Goal: Information Seeking & Learning: Learn about a topic

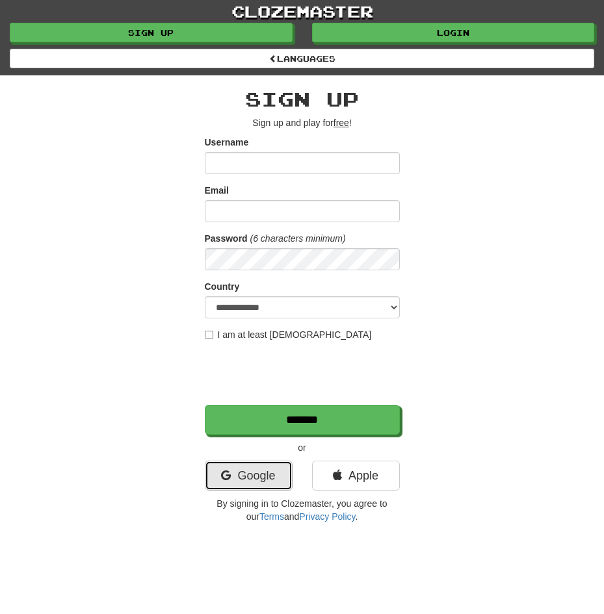
click at [248, 490] on link "Google" at bounding box center [249, 476] width 88 height 30
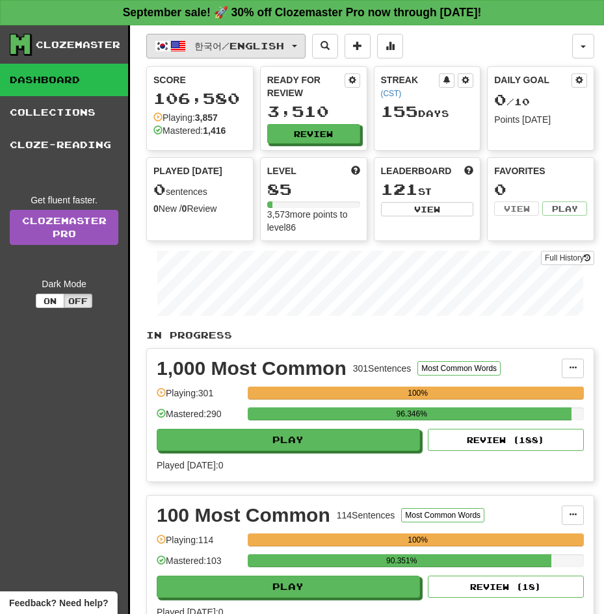
click at [281, 39] on button "한국어 / English" at bounding box center [225, 46] width 159 height 25
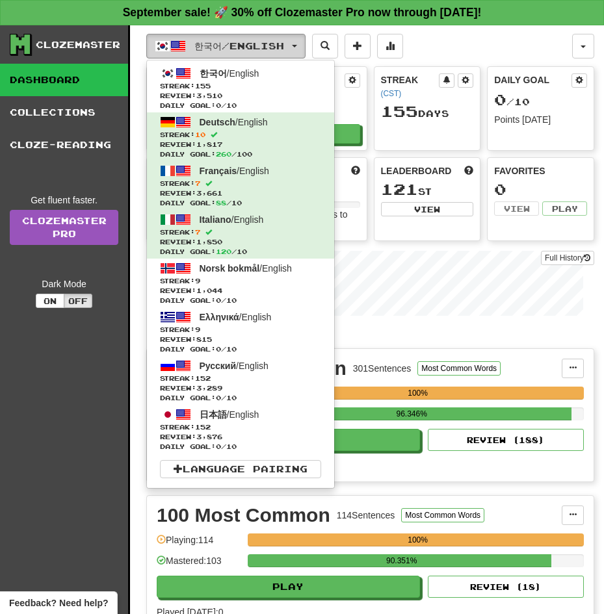
click at [281, 39] on button "한국어 / English" at bounding box center [225, 46] width 159 height 25
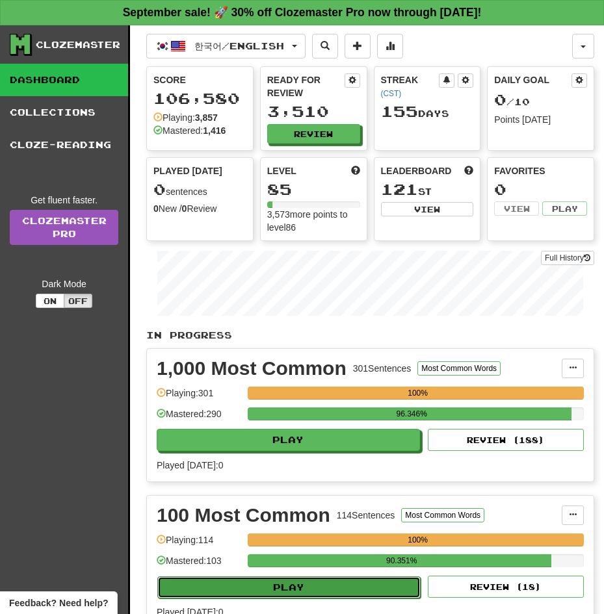
click at [345, 577] on button "Play" at bounding box center [288, 588] width 263 height 22
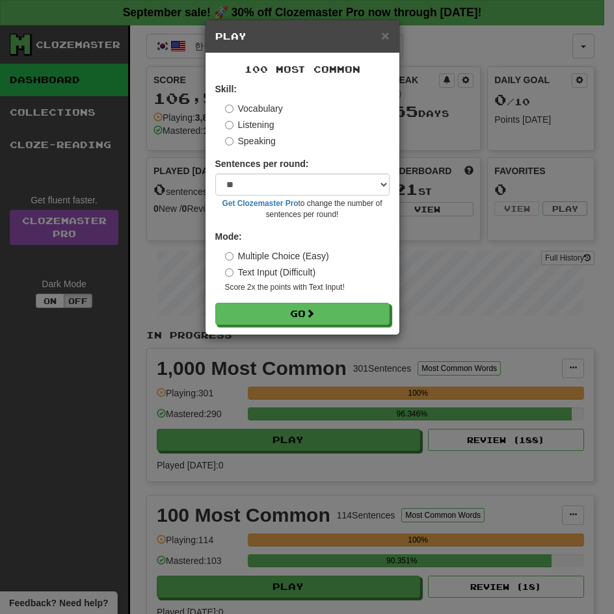
click at [478, 478] on div "× Play 100 Most Common Skill: Vocabulary Listening Speaking Sentences per round…" at bounding box center [307, 307] width 614 height 614
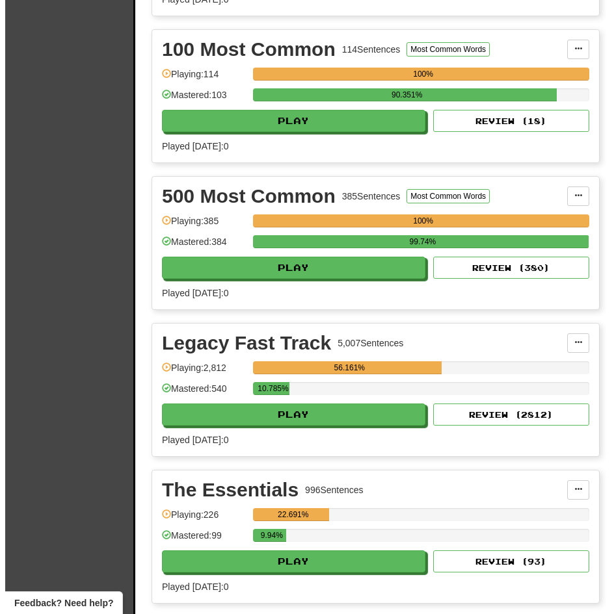
scroll to position [520, 0]
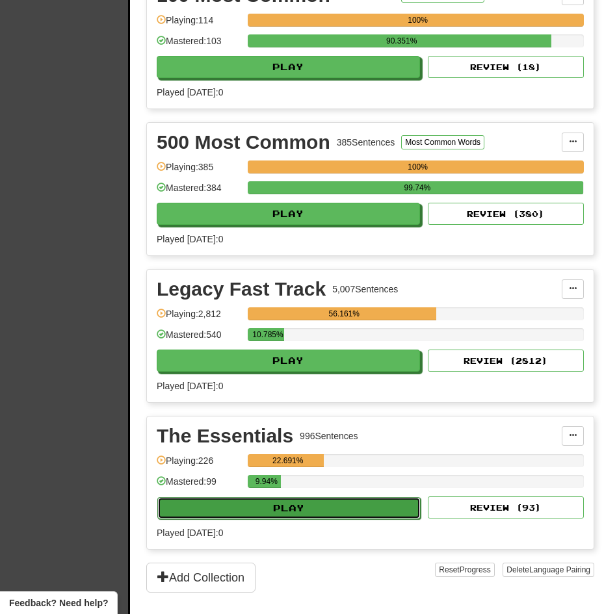
click at [341, 503] on button "Play" at bounding box center [288, 508] width 263 height 22
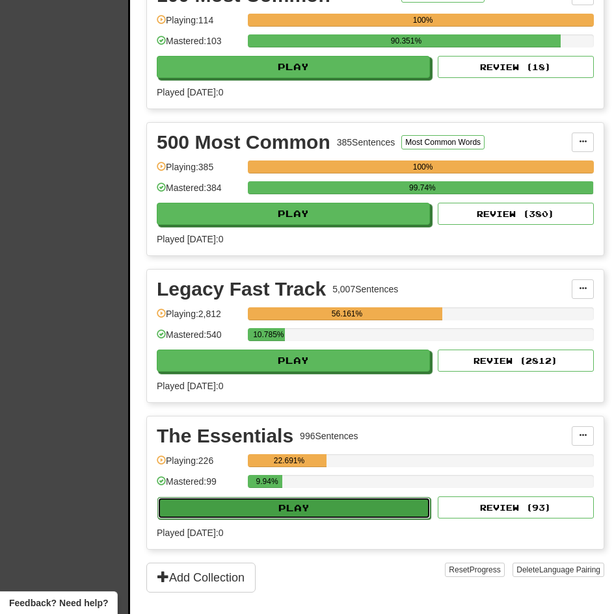
select select "**"
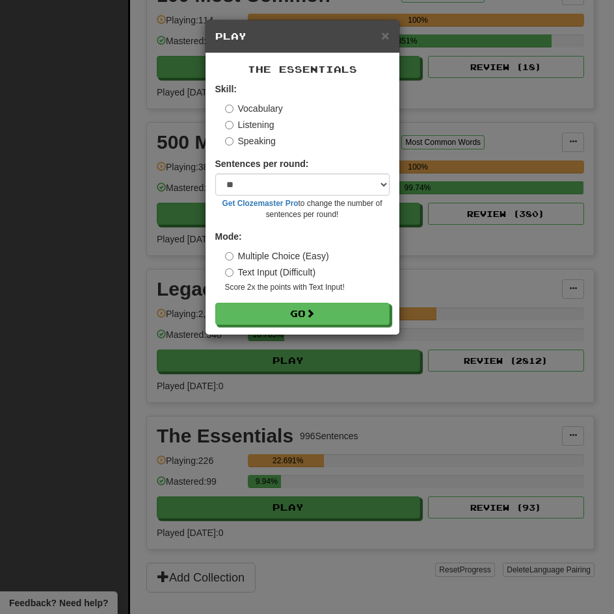
click at [242, 124] on label "Listening" at bounding box center [249, 124] width 49 height 13
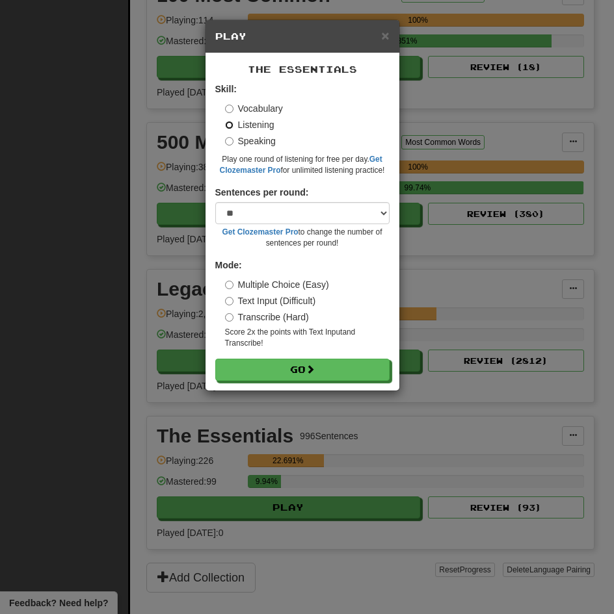
click at [215, 359] on button "Go" at bounding box center [302, 370] width 174 height 22
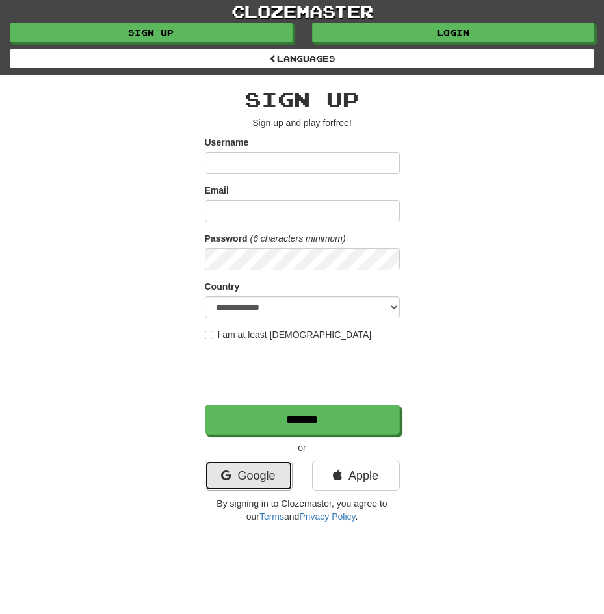
click at [244, 477] on link "Google" at bounding box center [249, 476] width 88 height 30
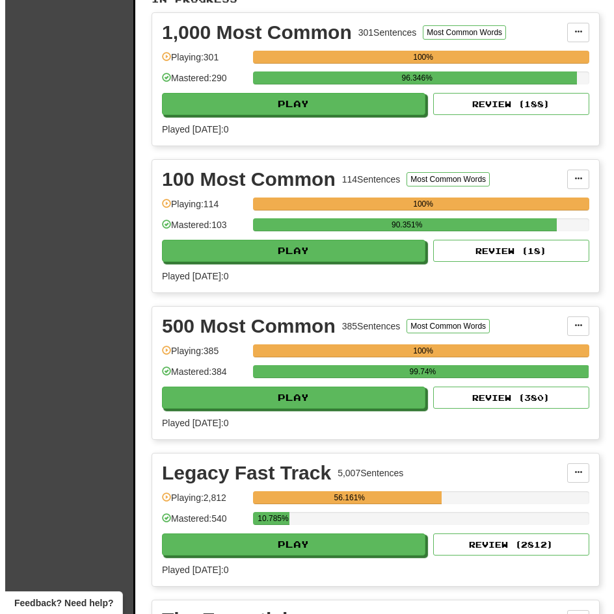
scroll to position [442, 0]
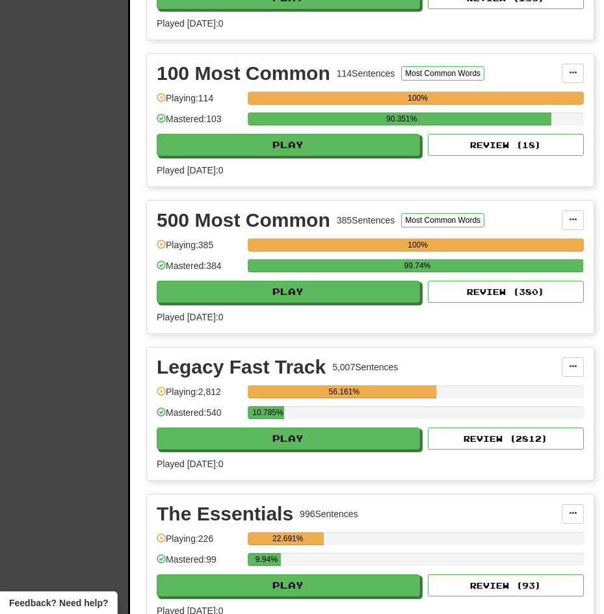
click at [319, 587] on div "The Essentials 996 Sentences Manage Sentences Unpin from Dashboard Playing: 226…" at bounding box center [370, 561] width 447 height 133
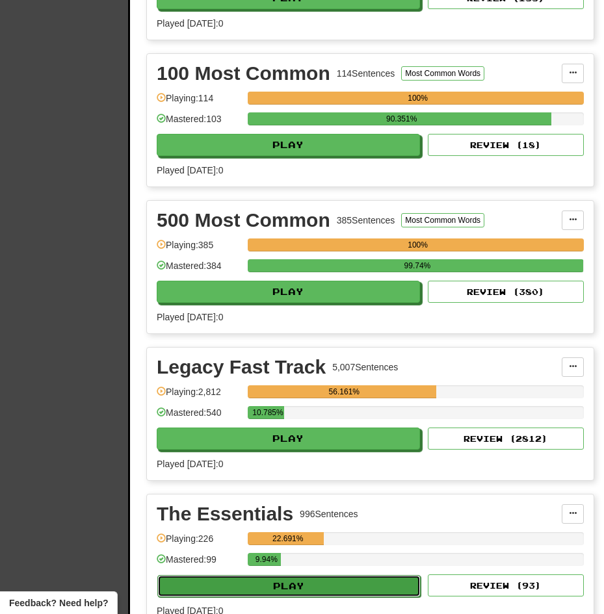
click at [319, 575] on button "Play" at bounding box center [288, 586] width 263 height 22
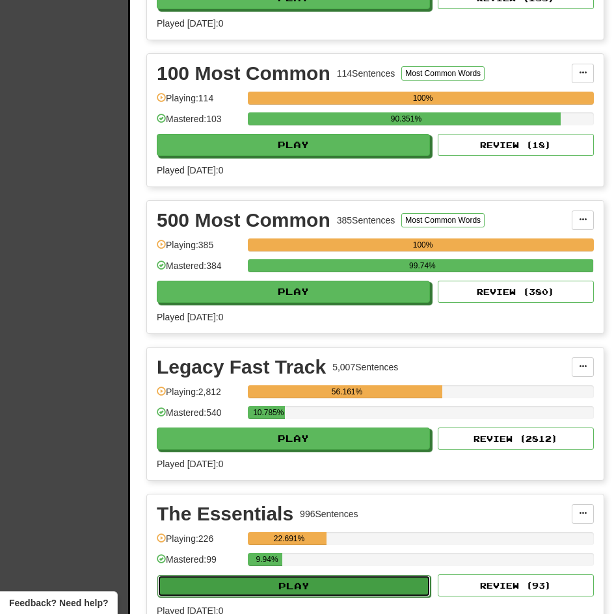
select select "**"
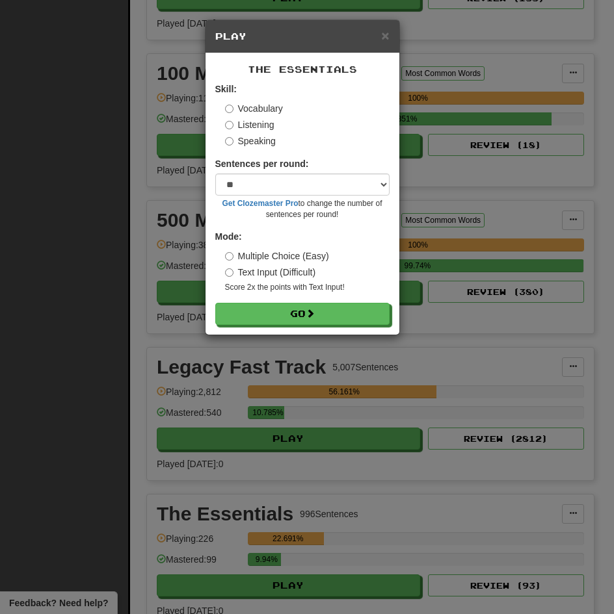
click at [242, 121] on label "Listening" at bounding box center [249, 124] width 49 height 13
click at [215, 303] on button "Go" at bounding box center [302, 314] width 174 height 22
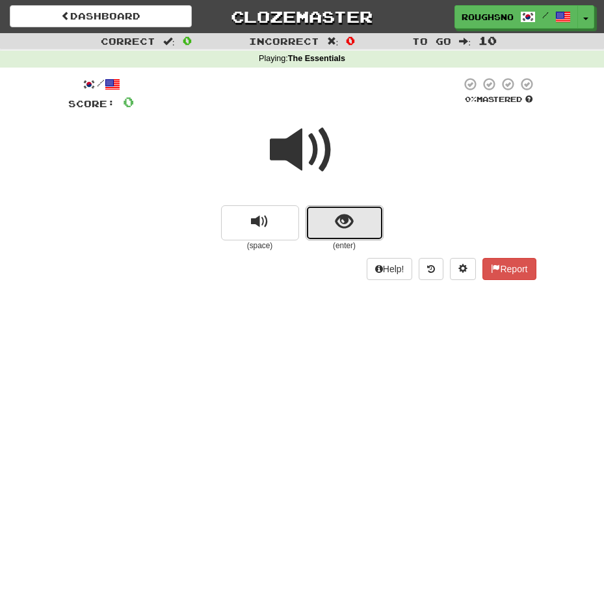
click at [341, 231] on span "show sentence" at bounding box center [344, 222] width 18 height 18
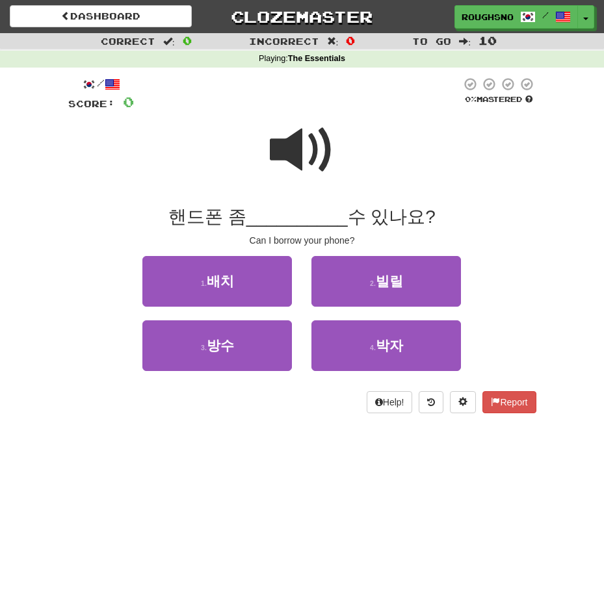
click at [303, 140] on span at bounding box center [302, 150] width 65 height 65
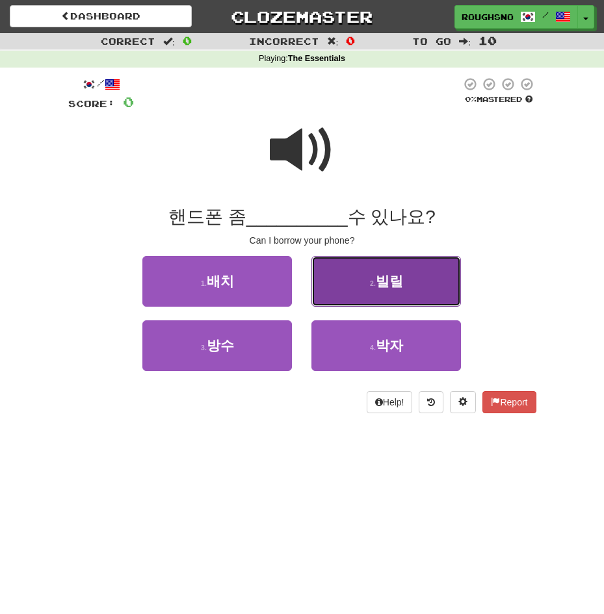
click at [393, 288] on span "빌릴" at bounding box center [389, 281] width 27 height 15
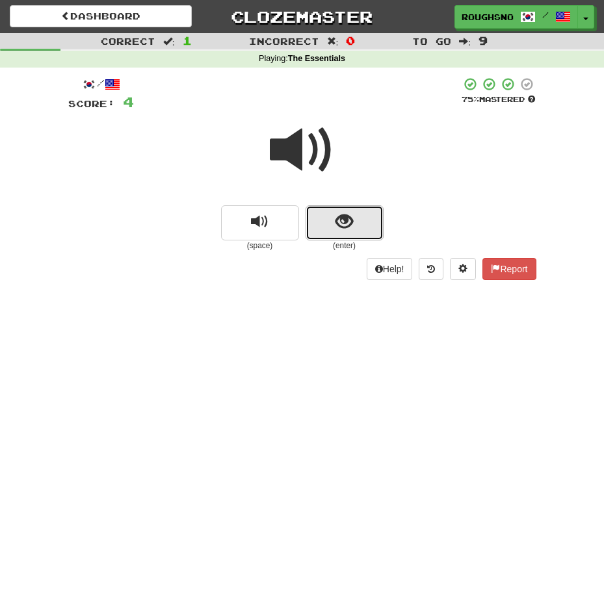
click at [352, 220] on span "show sentence" at bounding box center [344, 222] width 18 height 18
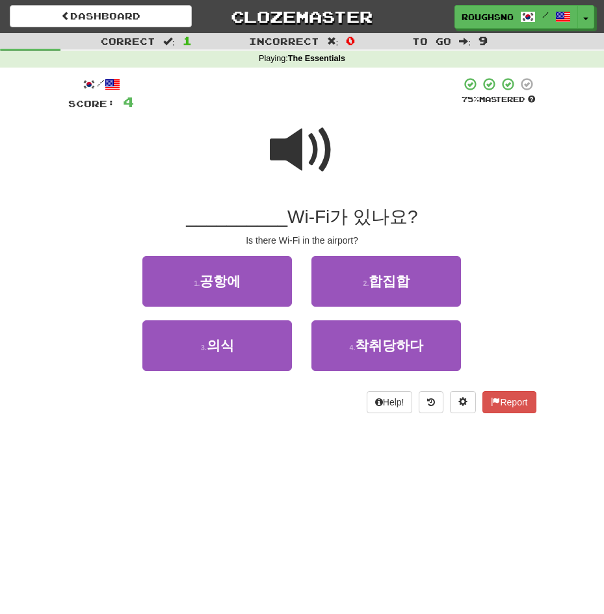
click at [300, 131] on span at bounding box center [302, 150] width 65 height 65
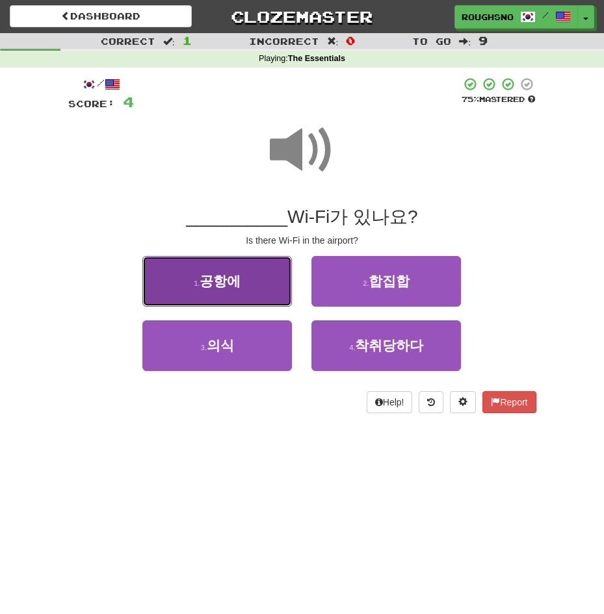
click at [244, 285] on button "1 . 공항에" at bounding box center [217, 281] width 150 height 51
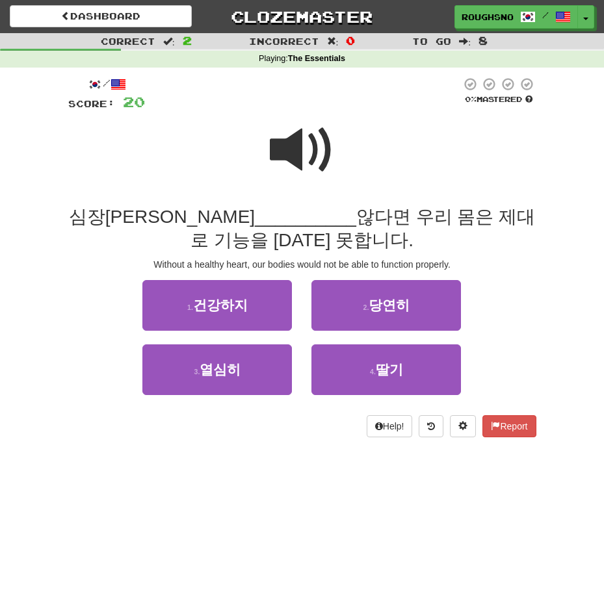
click at [317, 136] on span at bounding box center [302, 150] width 65 height 65
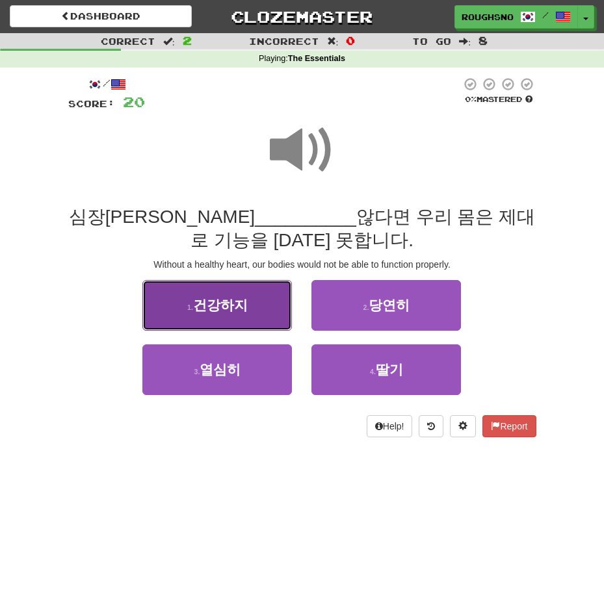
click at [241, 307] on span "건강하지" at bounding box center [220, 305] width 55 height 15
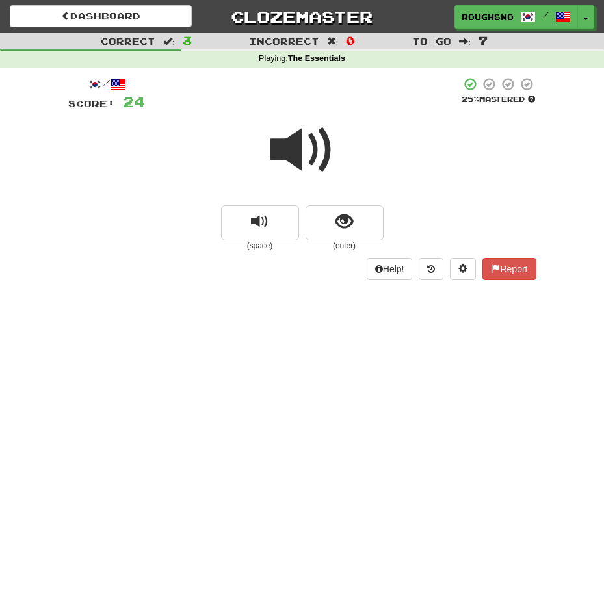
click at [348, 198] on div at bounding box center [302, 158] width 468 height 93
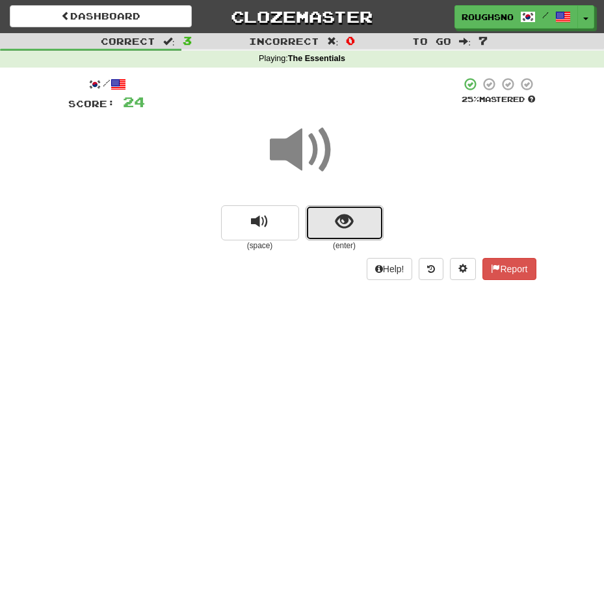
click at [367, 233] on button "show sentence" at bounding box center [345, 222] width 78 height 35
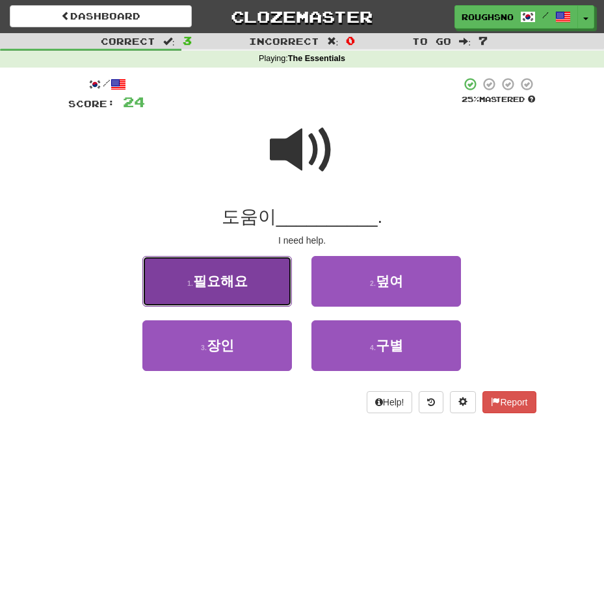
click at [241, 281] on span "필요해요" at bounding box center [220, 281] width 55 height 15
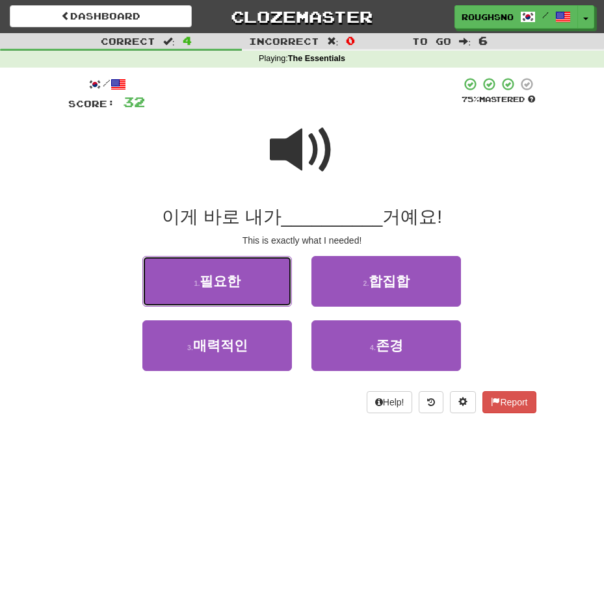
click at [241, 281] on button "1 . 필요한" at bounding box center [217, 281] width 150 height 51
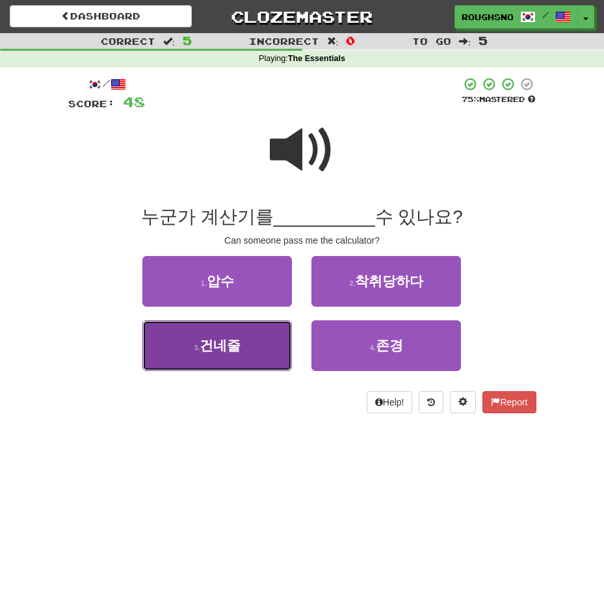
click at [233, 346] on span "건네줄" at bounding box center [220, 345] width 41 height 15
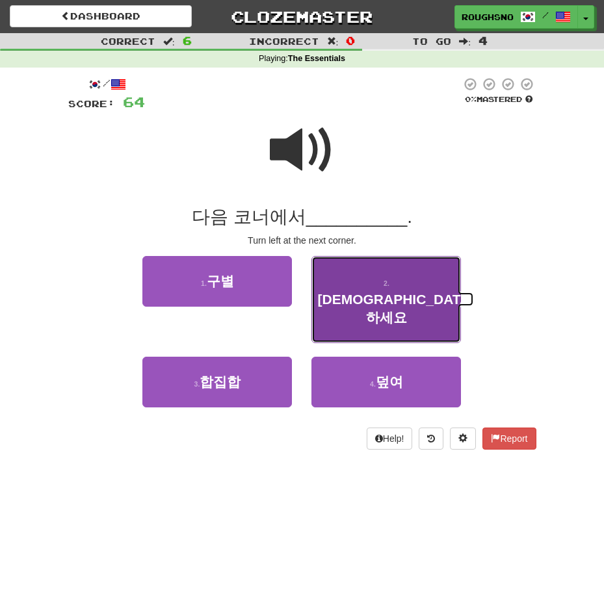
click at [416, 292] on span "좌회전하세요" at bounding box center [395, 308] width 157 height 33
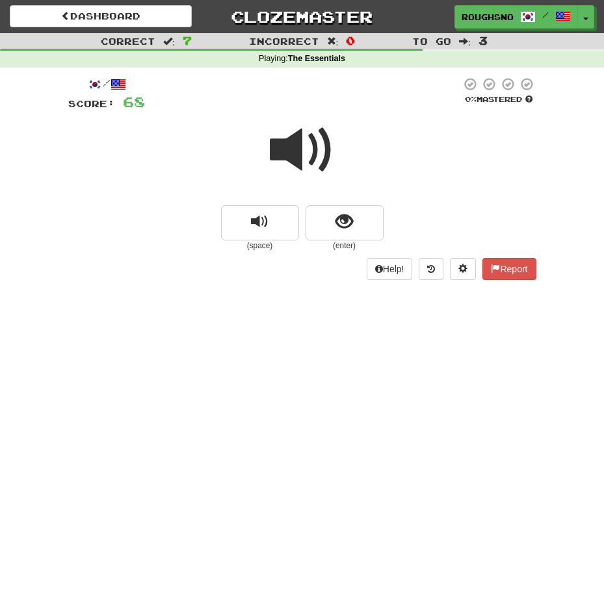
click at [358, 197] on div at bounding box center [302, 158] width 468 height 93
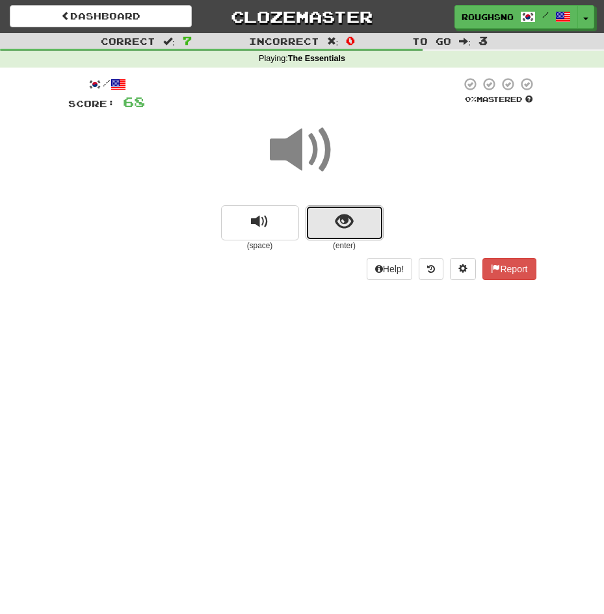
click at [362, 215] on button "show sentence" at bounding box center [345, 222] width 78 height 35
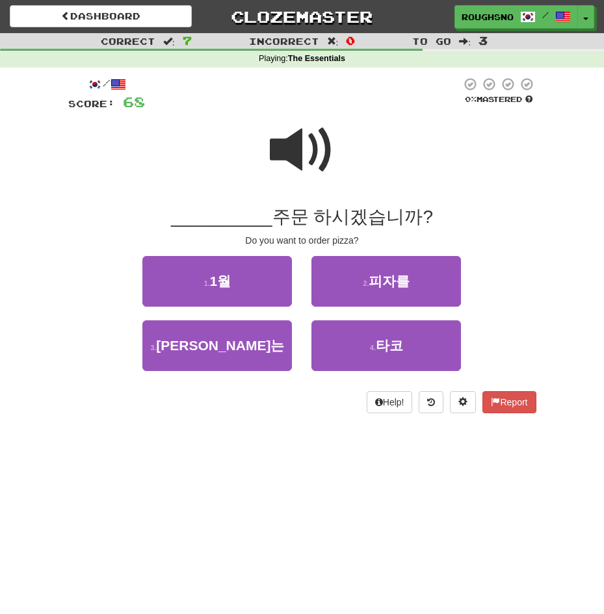
click at [319, 92] on div at bounding box center [303, 95] width 316 height 36
click at [316, 122] on span at bounding box center [302, 150] width 65 height 65
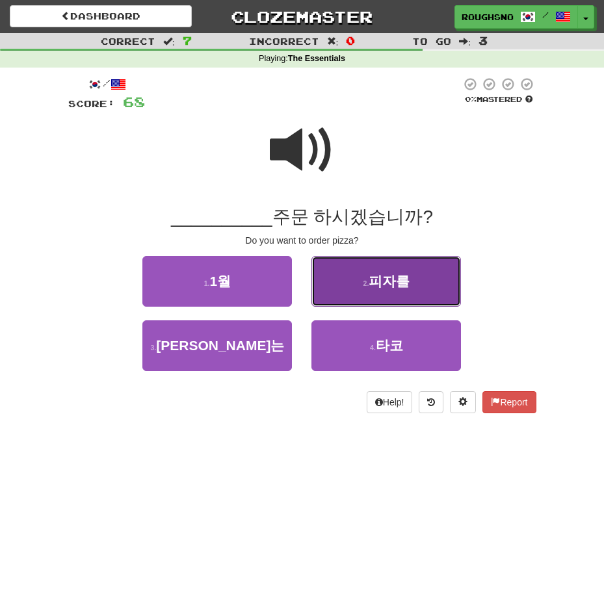
click at [408, 285] on span "피자를" at bounding box center [389, 281] width 41 height 15
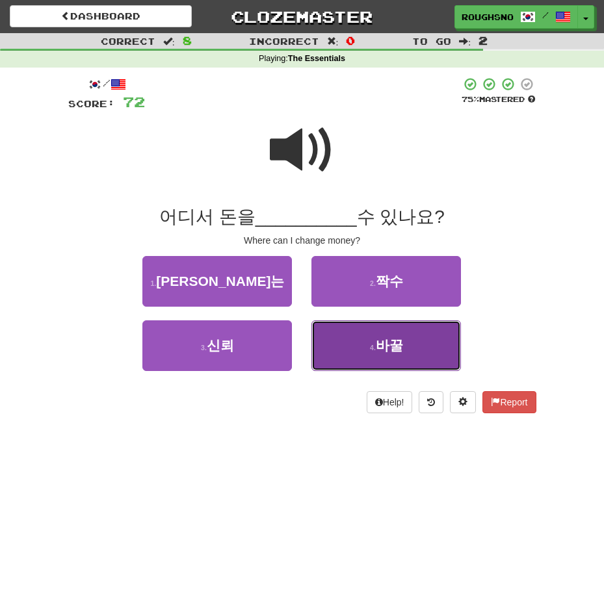
click at [384, 346] on span "바꿀" at bounding box center [389, 345] width 27 height 15
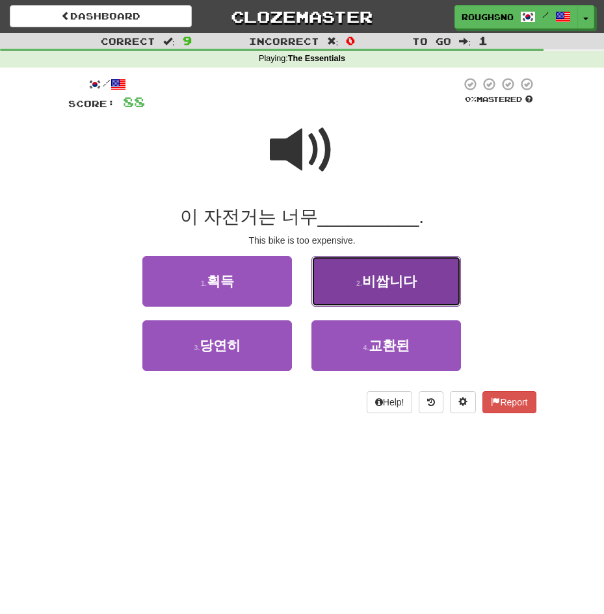
click at [400, 270] on button "2 . 비쌉니다" at bounding box center [386, 281] width 150 height 51
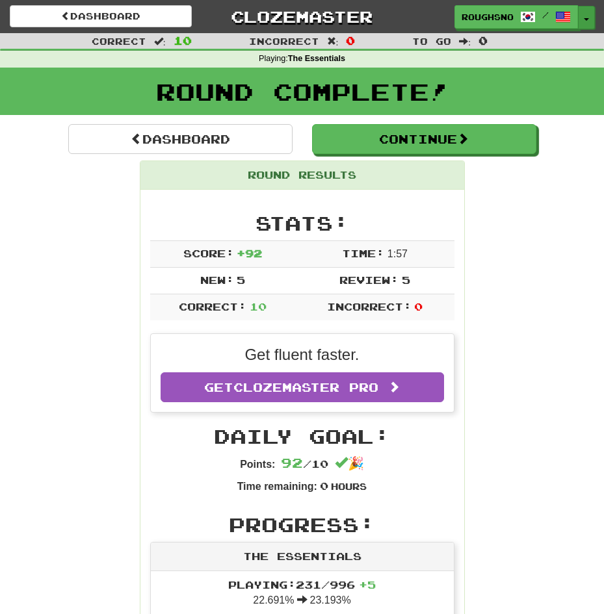
click at [592, 21] on button "Toggle Dropdown" at bounding box center [586, 17] width 17 height 23
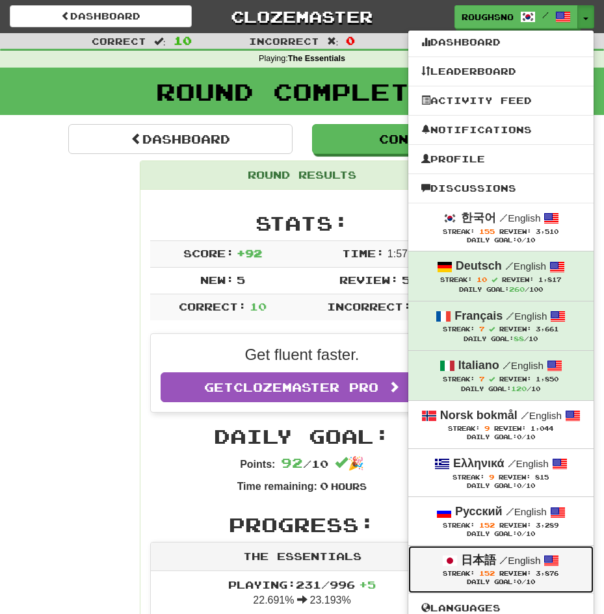
click at [495, 577] on span "152" at bounding box center [487, 573] width 16 height 8
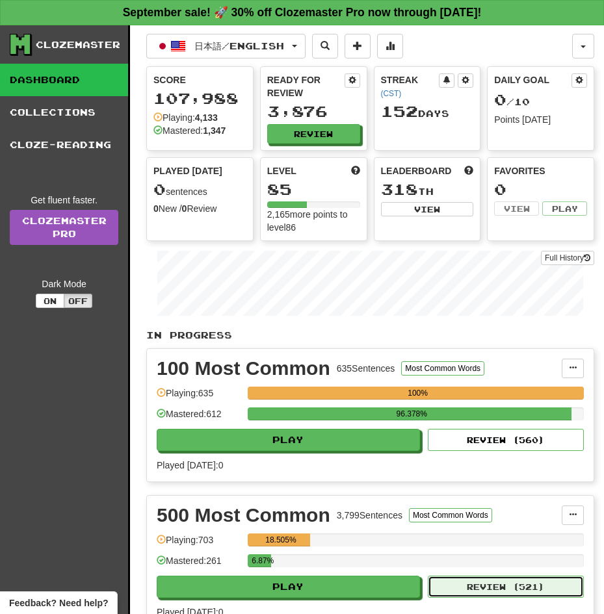
click at [468, 579] on button "Review ( 521 )" at bounding box center [506, 587] width 156 height 22
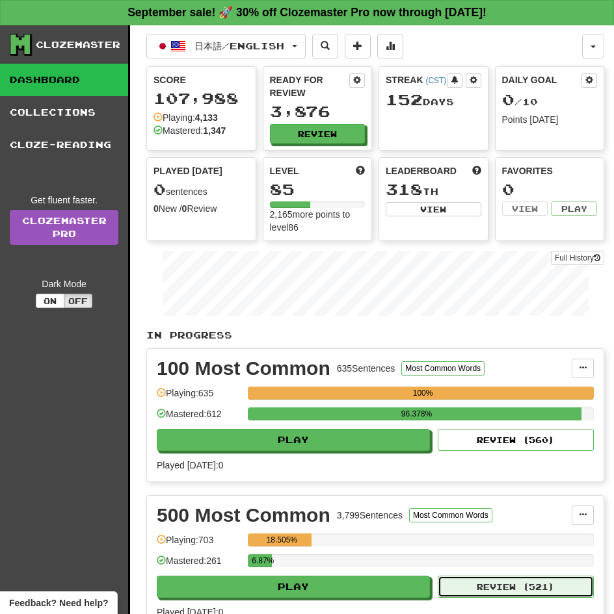
select select "**"
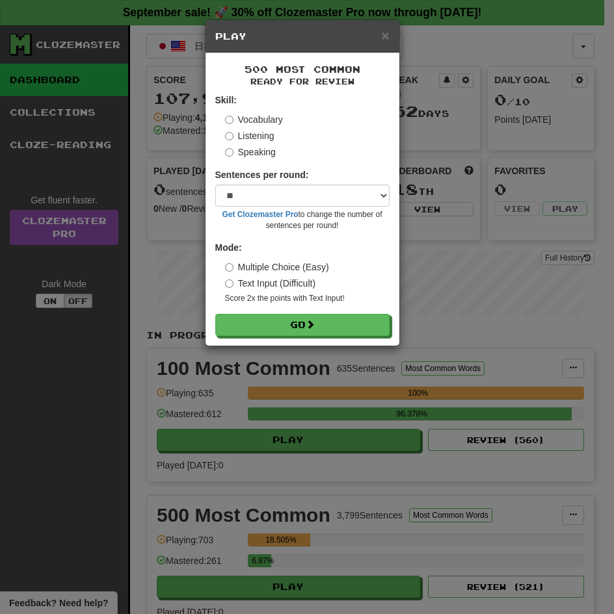
click at [247, 135] on label "Listening" at bounding box center [249, 135] width 49 height 13
click at [215, 314] on button "Go" at bounding box center [302, 325] width 174 height 22
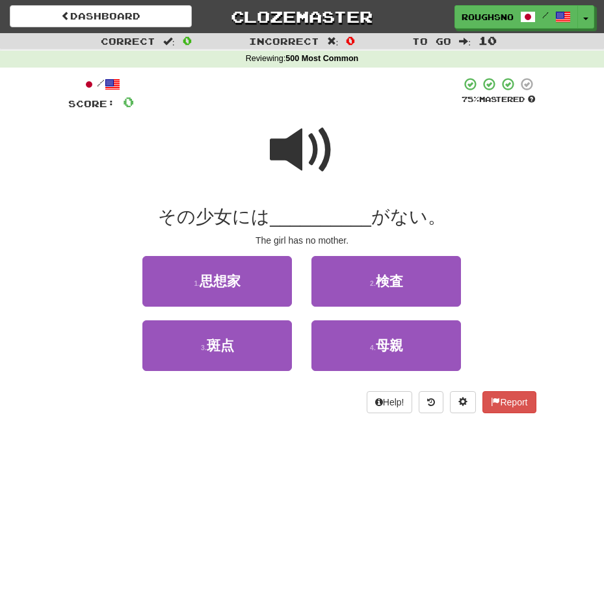
click at [307, 148] on span at bounding box center [302, 150] width 65 height 65
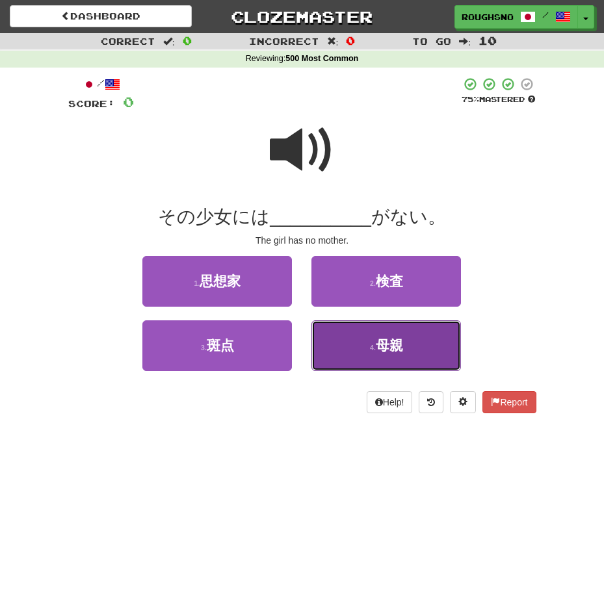
click at [405, 338] on button "4 . 母親" at bounding box center [386, 345] width 150 height 51
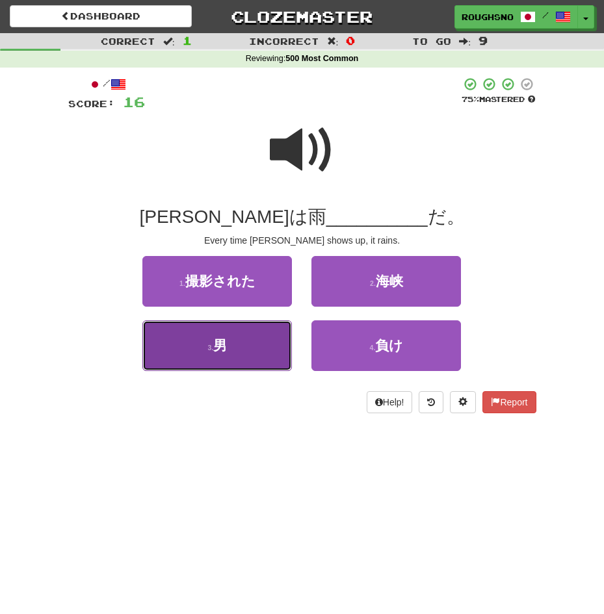
click at [248, 353] on button "3 . 男" at bounding box center [217, 345] width 150 height 51
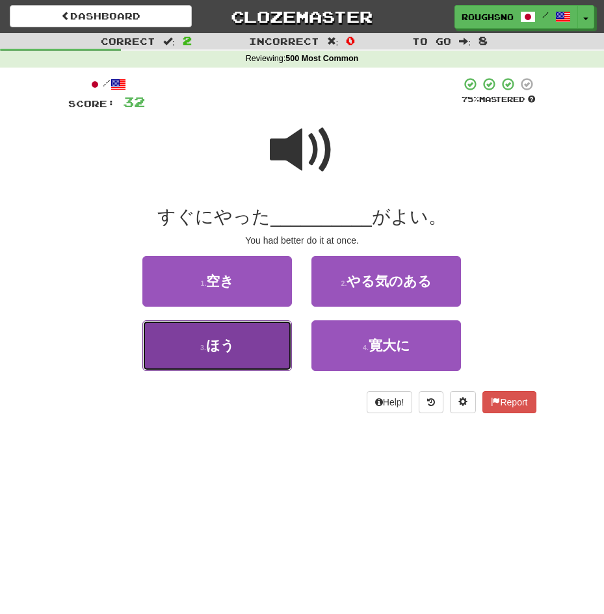
click at [249, 339] on button "3 . ほう" at bounding box center [217, 345] width 150 height 51
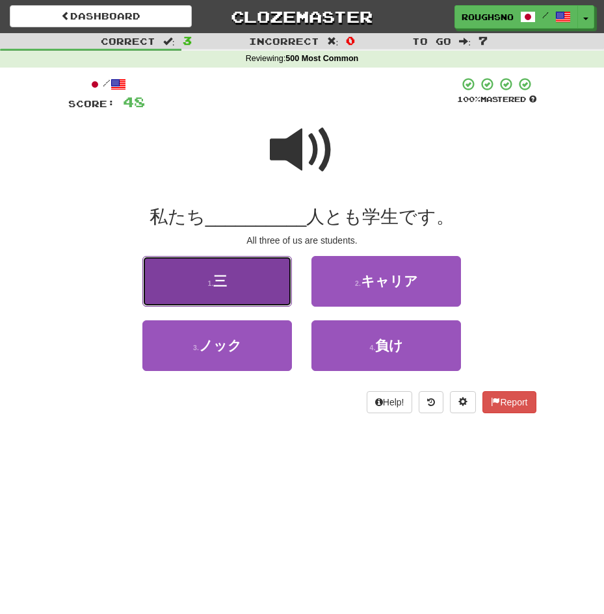
click at [236, 295] on button "1 . 三" at bounding box center [217, 281] width 150 height 51
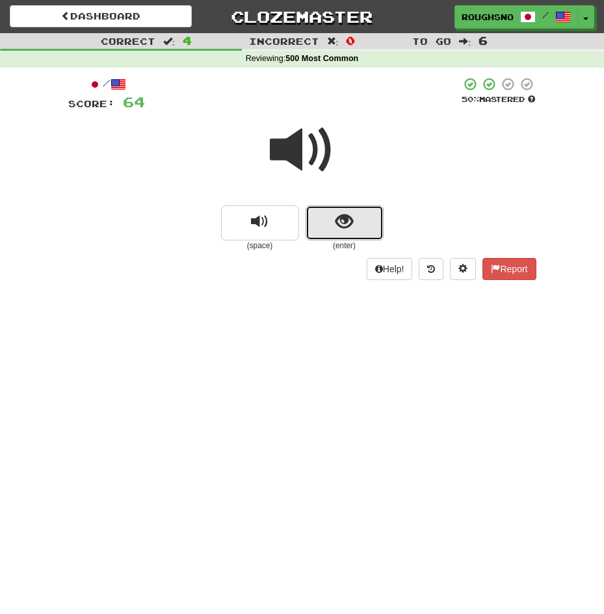
click at [344, 224] on span "show sentence" at bounding box center [344, 222] width 18 height 18
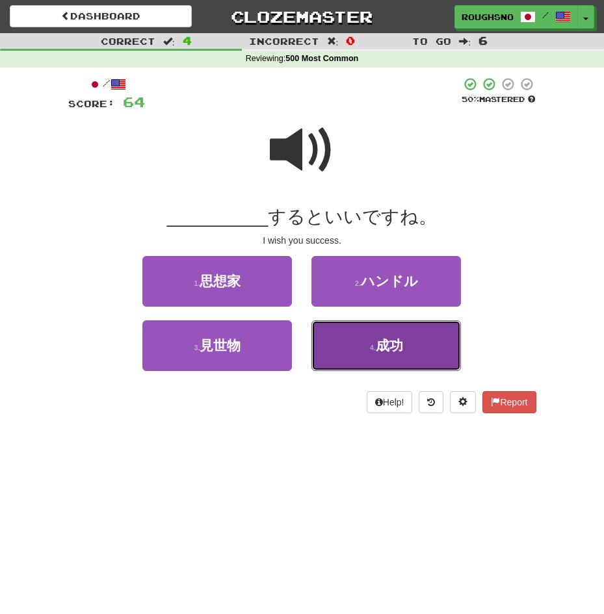
click at [360, 339] on button "4 . 成功" at bounding box center [386, 345] width 150 height 51
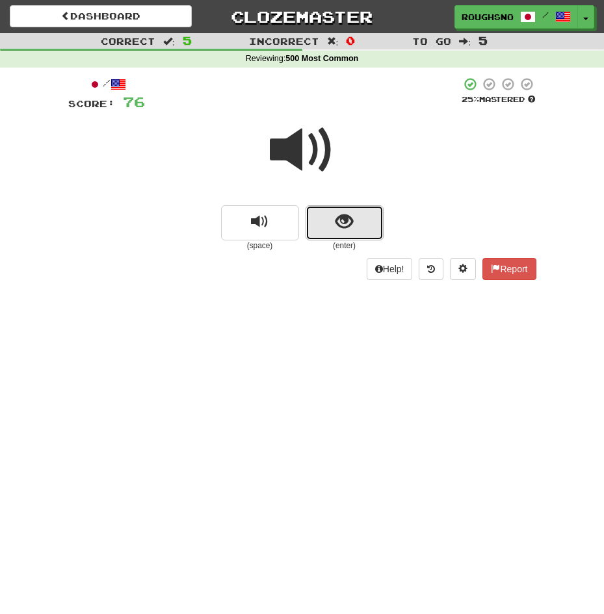
click at [326, 216] on button "show sentence" at bounding box center [345, 222] width 78 height 35
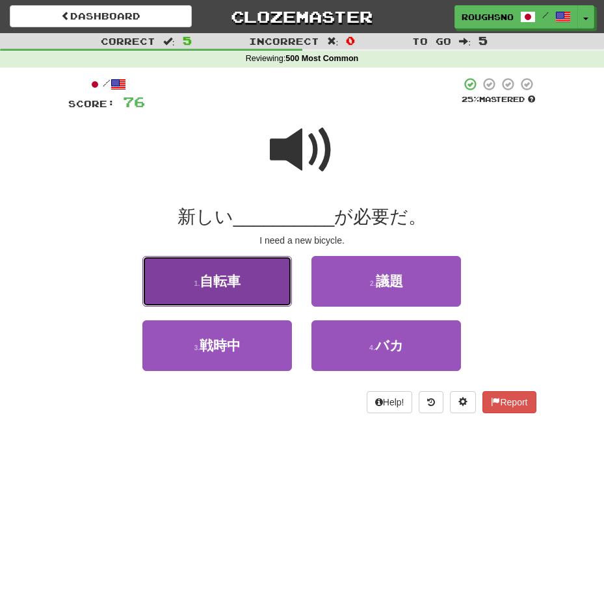
click at [270, 268] on button "1 . 自転車" at bounding box center [217, 281] width 150 height 51
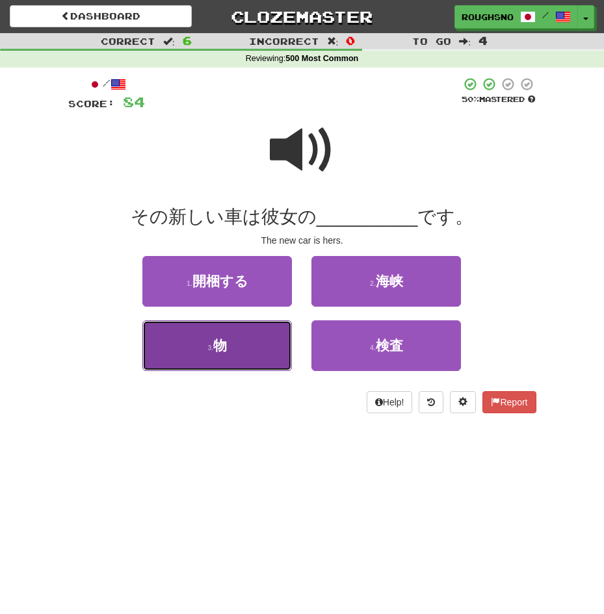
click at [246, 368] on button "3 . 物" at bounding box center [217, 345] width 150 height 51
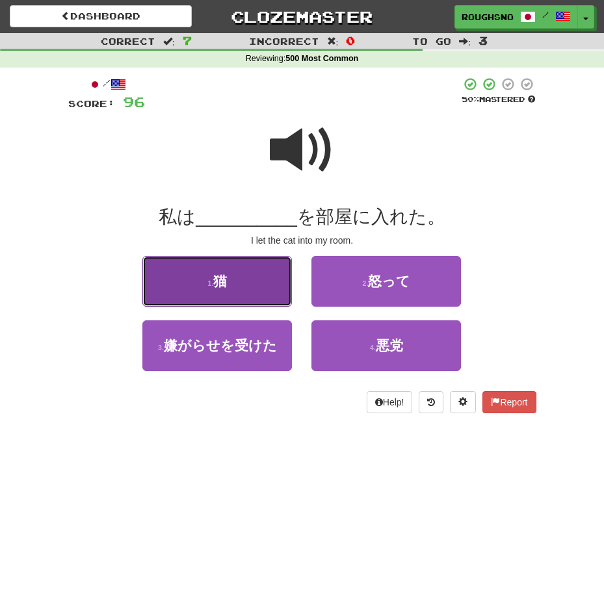
click at [253, 264] on button "1 . 猫" at bounding box center [217, 281] width 150 height 51
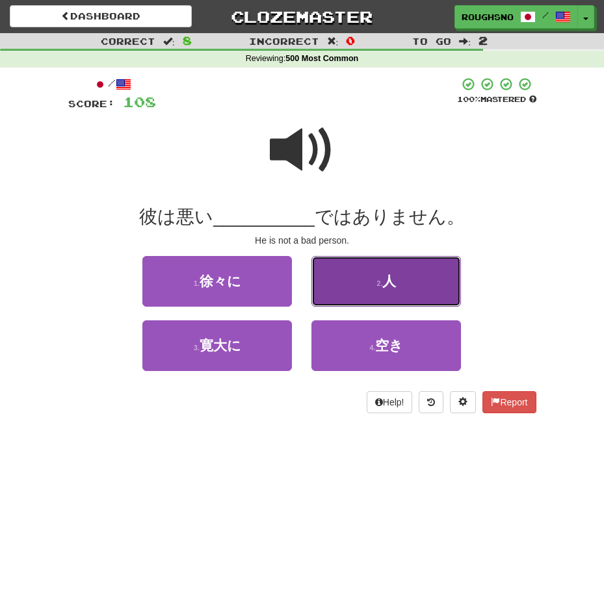
click at [356, 284] on button "2 . 人" at bounding box center [386, 281] width 150 height 51
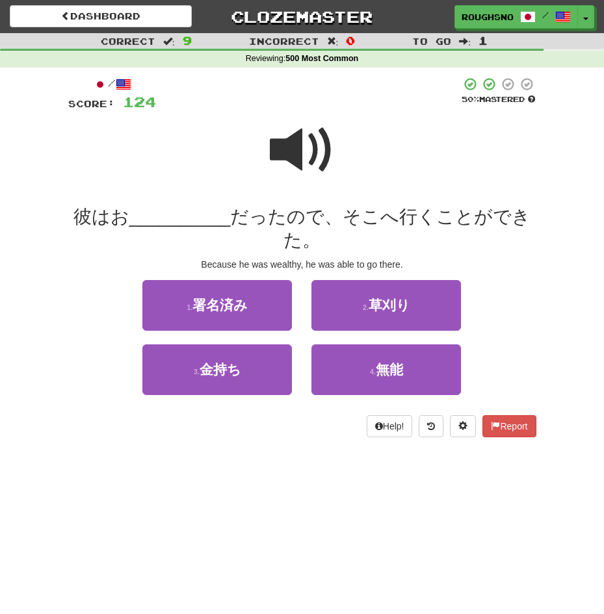
click at [326, 183] on span at bounding box center [302, 150] width 65 height 65
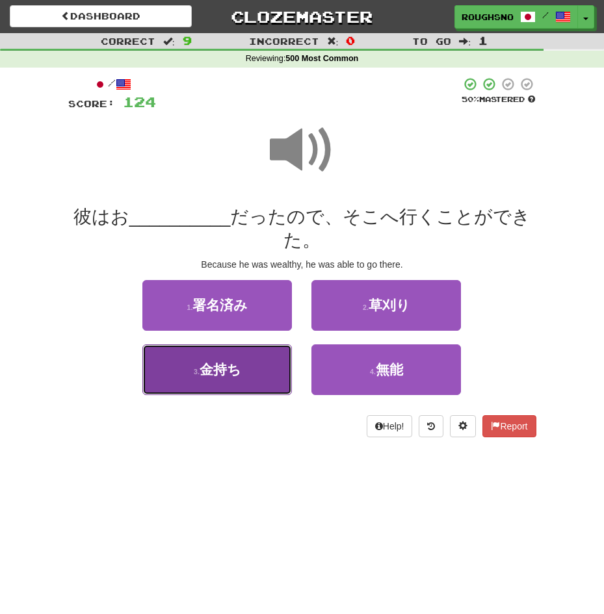
click at [257, 378] on button "3 . 金持ち" at bounding box center [217, 370] width 150 height 51
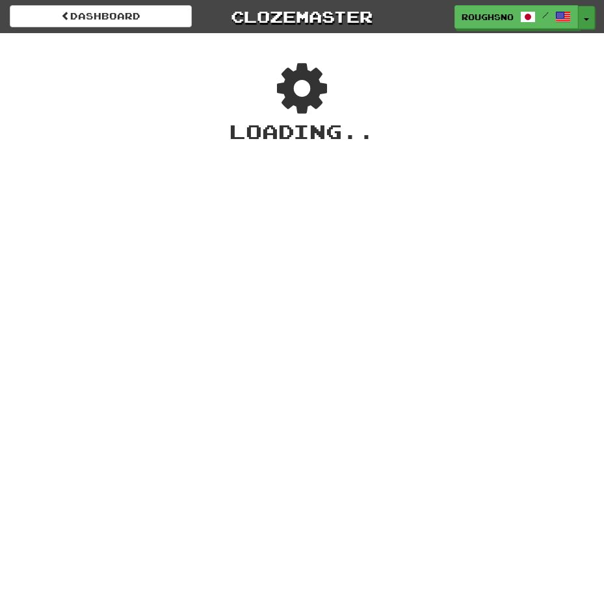
click at [582, 23] on button "Toggle Dropdown" at bounding box center [586, 17] width 17 height 23
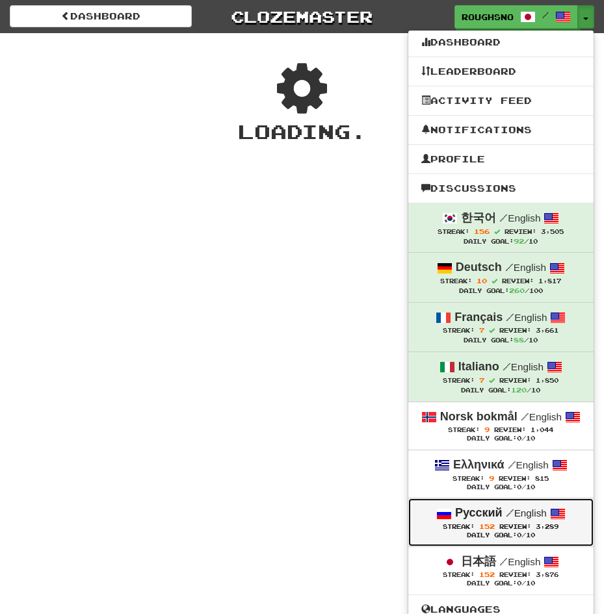
click at [503, 512] on strong "Русский" at bounding box center [478, 512] width 47 height 13
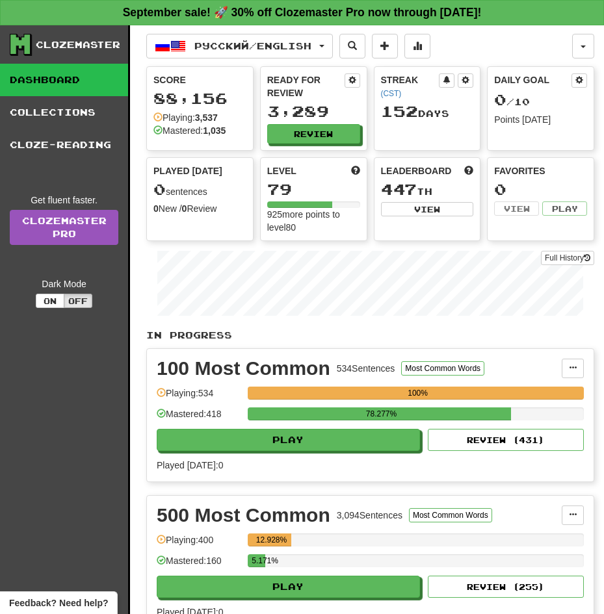
click at [286, 561] on div "5.171%" at bounding box center [416, 565] width 336 height 21
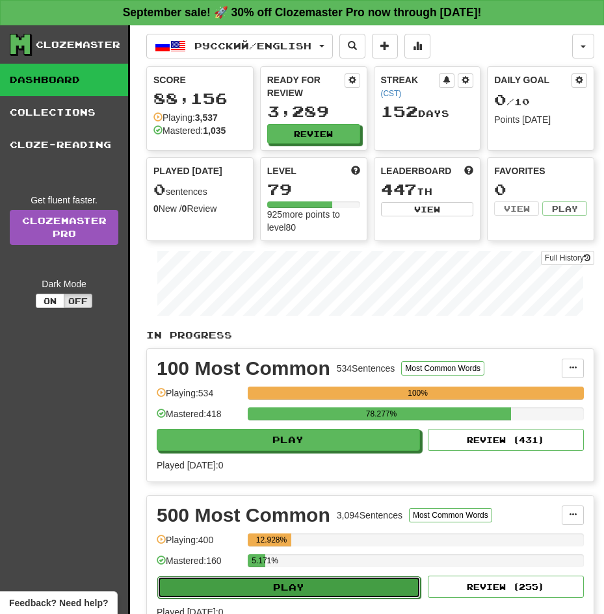
click at [304, 577] on button "Play" at bounding box center [288, 588] width 263 height 22
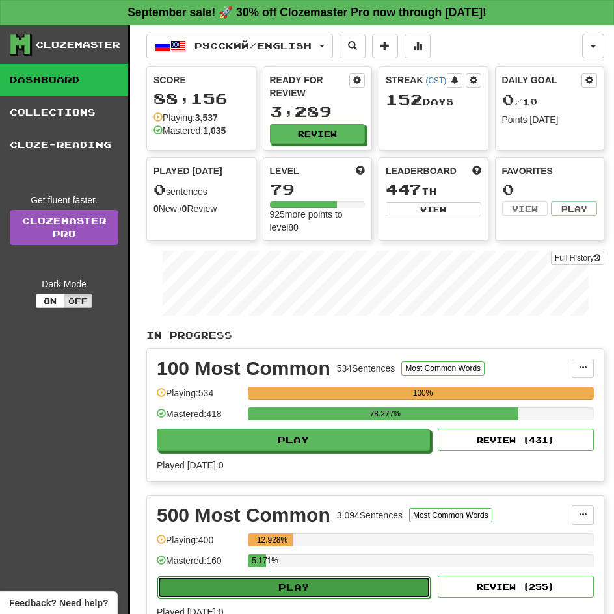
select select "**"
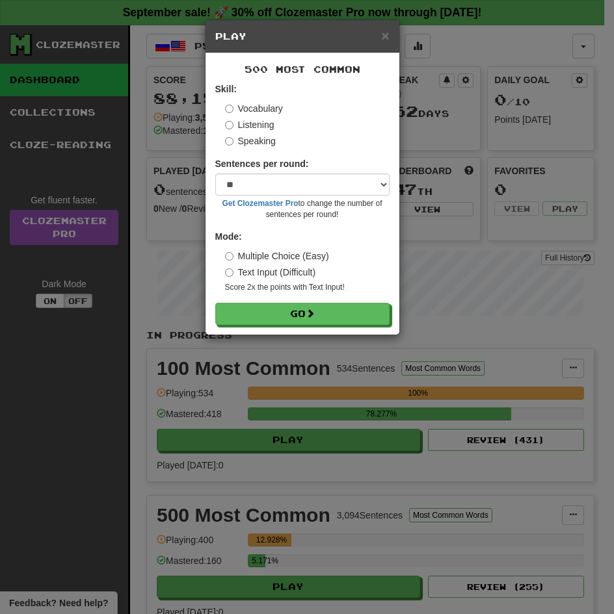
click at [245, 125] on label "Listening" at bounding box center [249, 124] width 49 height 13
click at [215, 303] on button "Go" at bounding box center [302, 314] width 174 height 22
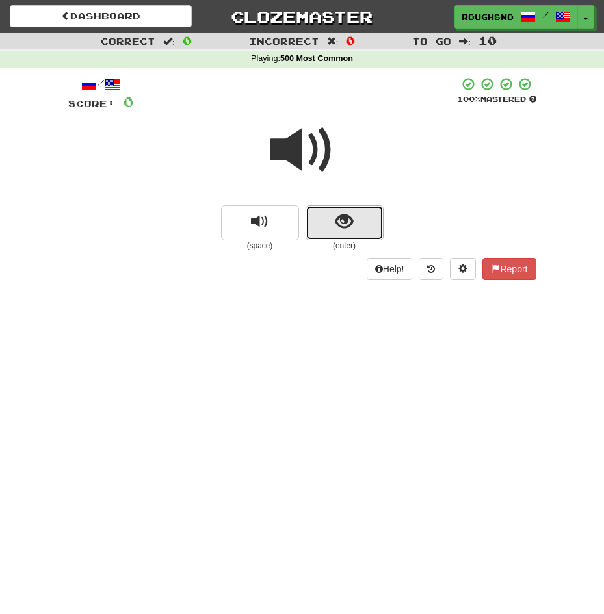
click at [374, 240] on button "show sentence" at bounding box center [345, 222] width 78 height 35
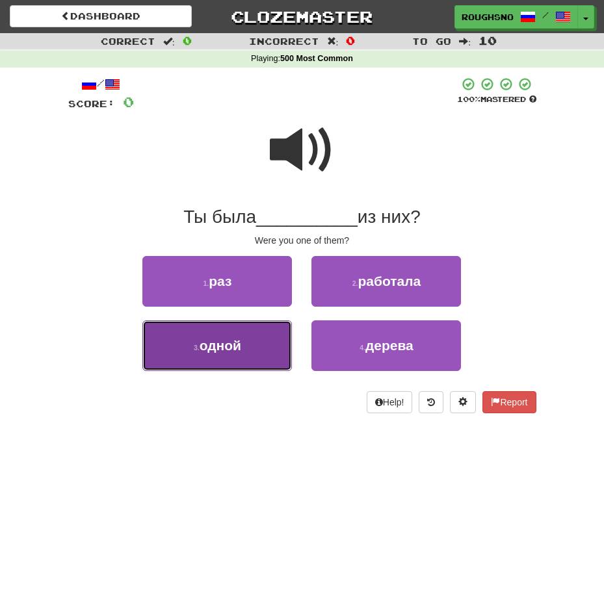
click at [233, 356] on button "3 . одной" at bounding box center [217, 345] width 150 height 51
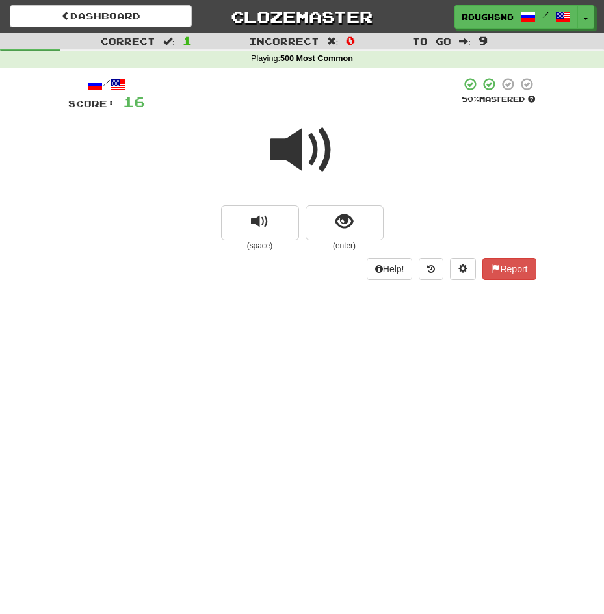
click at [354, 249] on small "(enter)" at bounding box center [345, 246] width 78 height 11
click at [332, 216] on button "show sentence" at bounding box center [345, 222] width 78 height 35
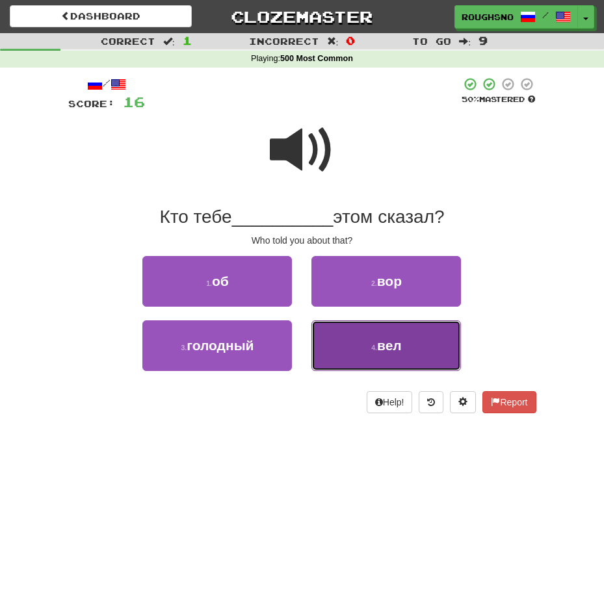
click at [398, 359] on button "4 . вел" at bounding box center [386, 345] width 150 height 51
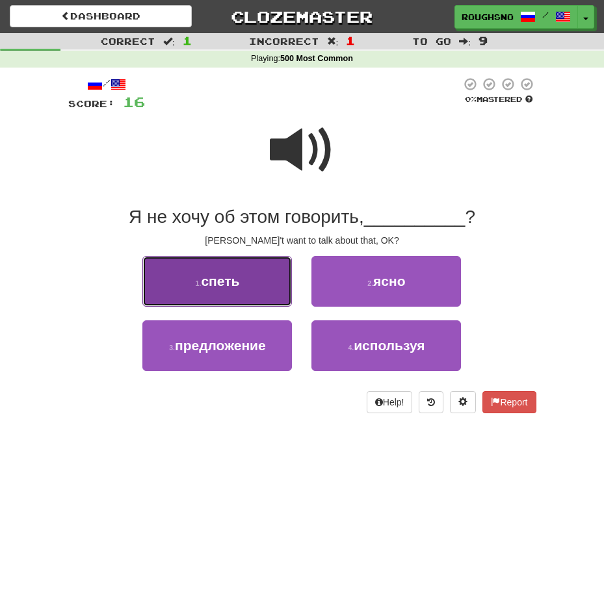
click at [241, 275] on button "1 . спеть" at bounding box center [217, 281] width 150 height 51
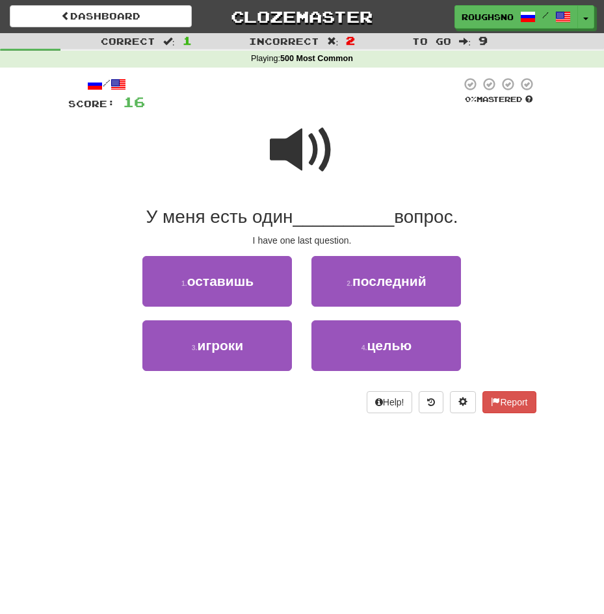
click at [314, 159] on span at bounding box center [302, 150] width 65 height 65
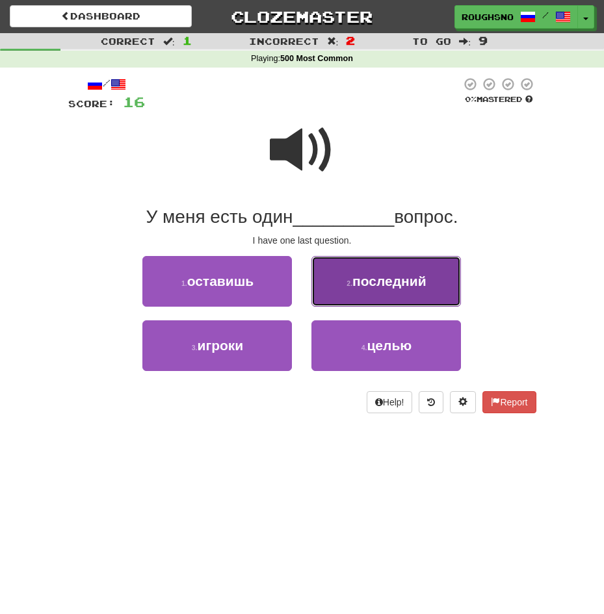
click at [369, 280] on span "последний" at bounding box center [389, 281] width 74 height 15
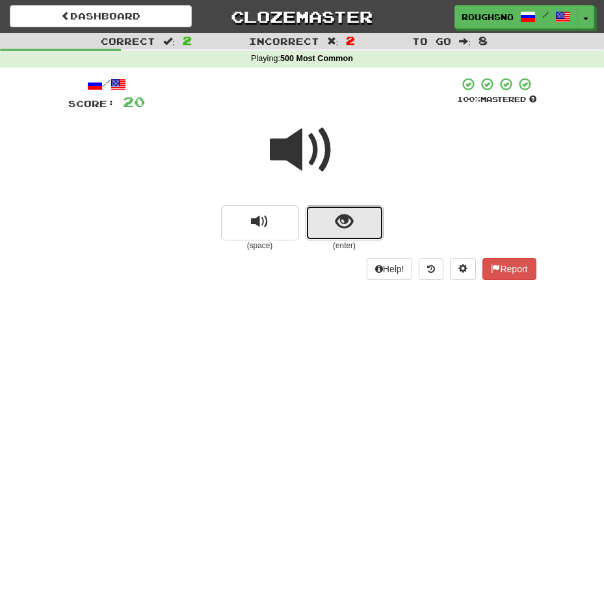
click at [363, 229] on button "show sentence" at bounding box center [345, 222] width 78 height 35
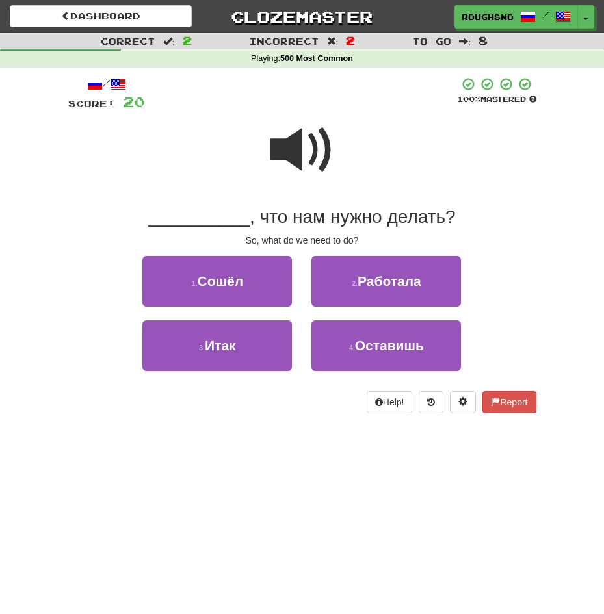
click at [287, 176] on span at bounding box center [302, 150] width 65 height 65
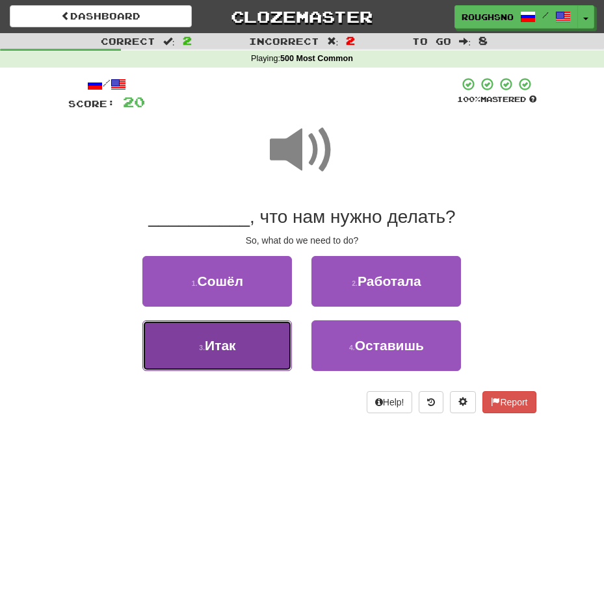
click at [262, 352] on button "3 . Итак" at bounding box center [217, 345] width 150 height 51
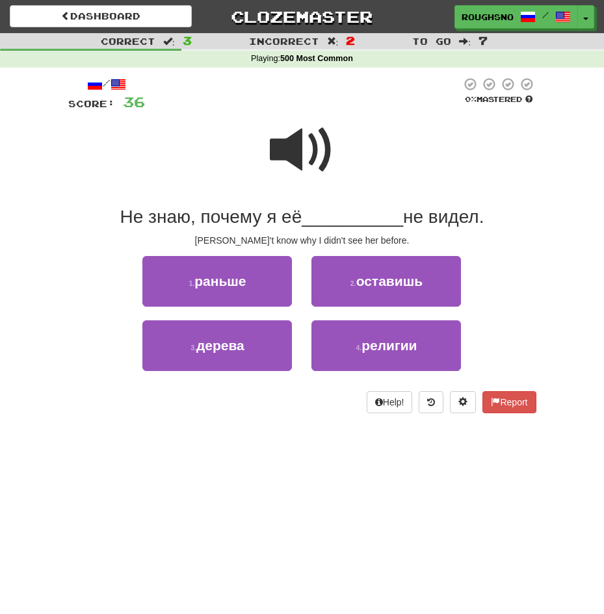
click at [319, 160] on span at bounding box center [302, 150] width 65 height 65
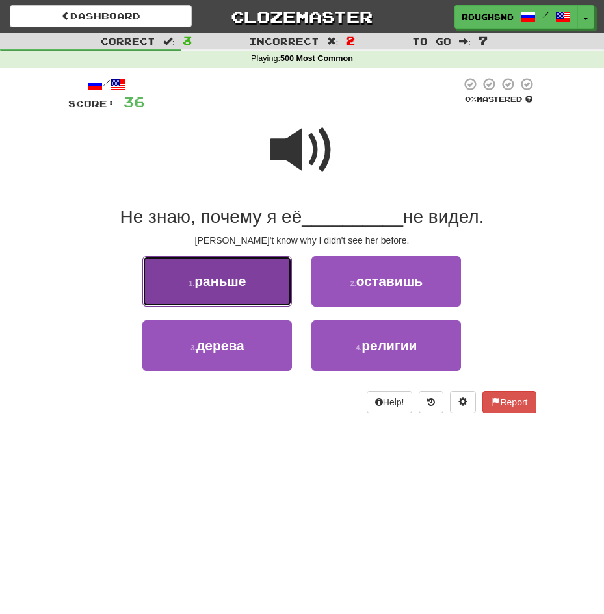
click at [235, 267] on button "1 . раньше" at bounding box center [217, 281] width 150 height 51
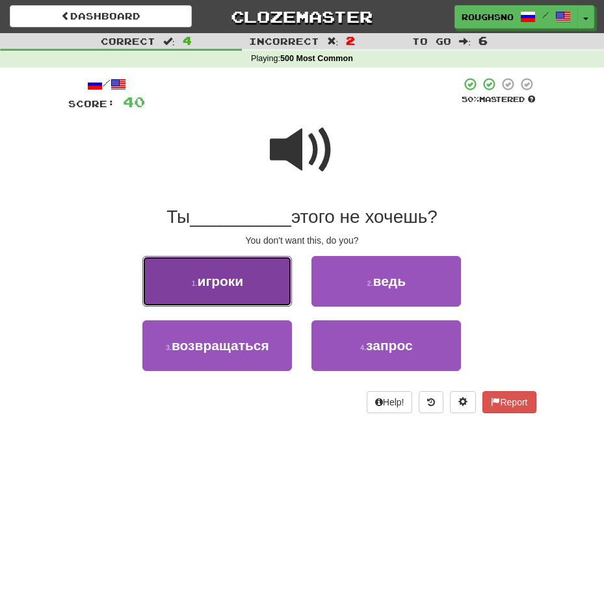
click at [217, 279] on span "игроки" at bounding box center [220, 281] width 46 height 15
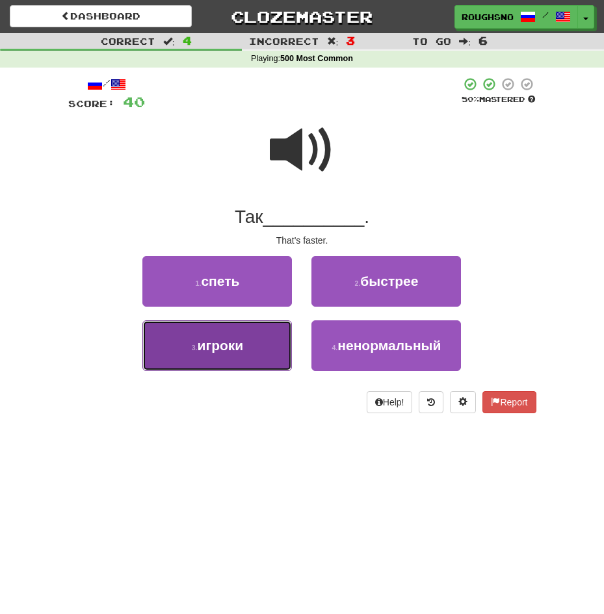
click at [239, 361] on button "3 . игроки" at bounding box center [217, 345] width 150 height 51
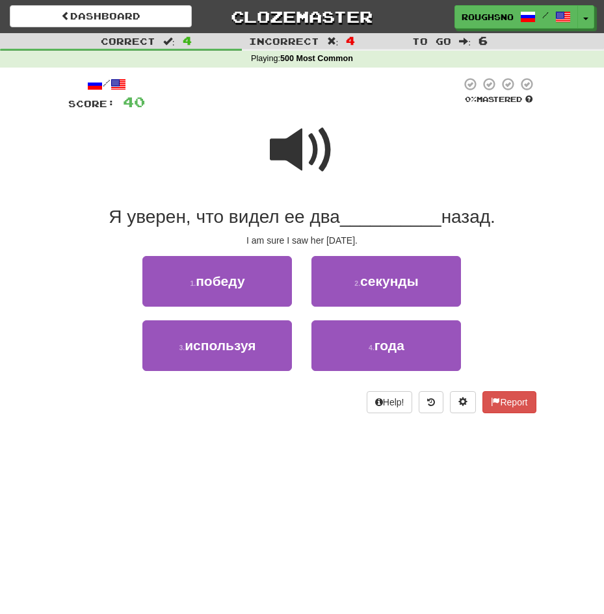
click at [294, 118] on span at bounding box center [302, 150] width 65 height 65
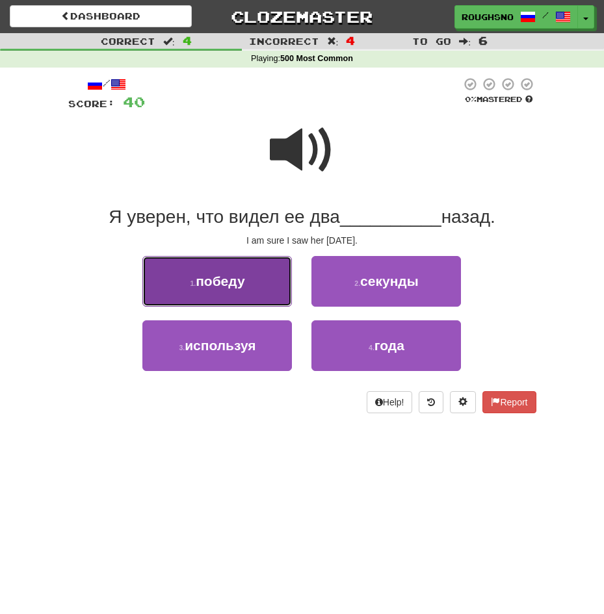
click at [240, 284] on span "победу" at bounding box center [220, 281] width 49 height 15
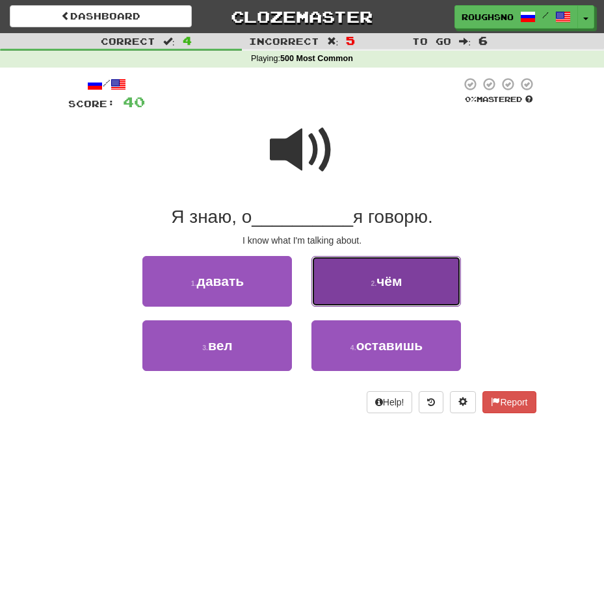
click at [393, 276] on span "чём" at bounding box center [388, 281] width 25 height 15
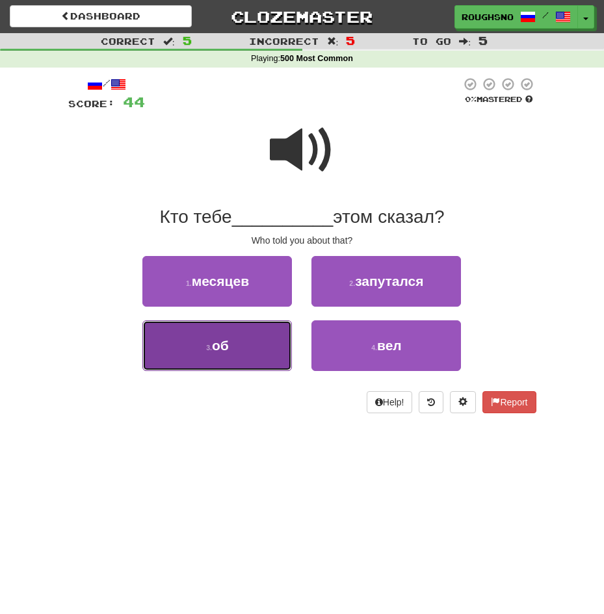
click at [226, 359] on button "3 . об" at bounding box center [217, 345] width 150 height 51
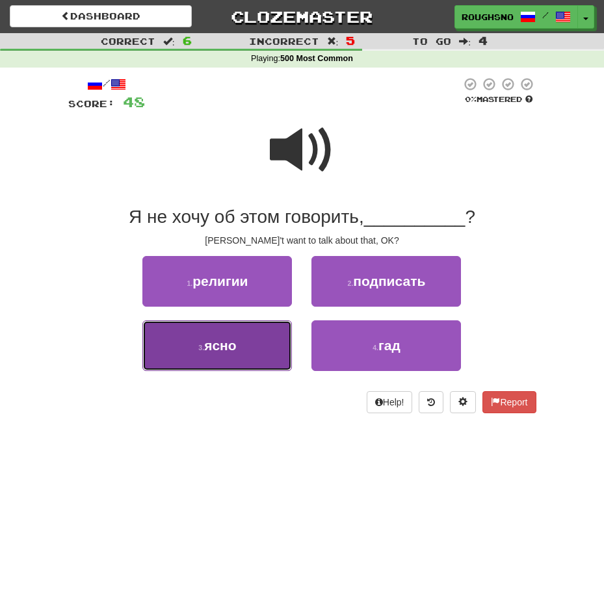
click at [220, 350] on span "ясно" at bounding box center [220, 345] width 32 height 15
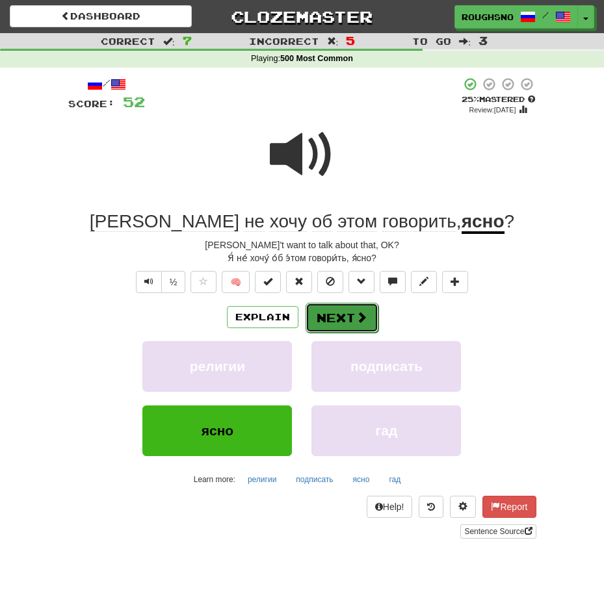
click at [318, 311] on button "Next" at bounding box center [342, 318] width 73 height 30
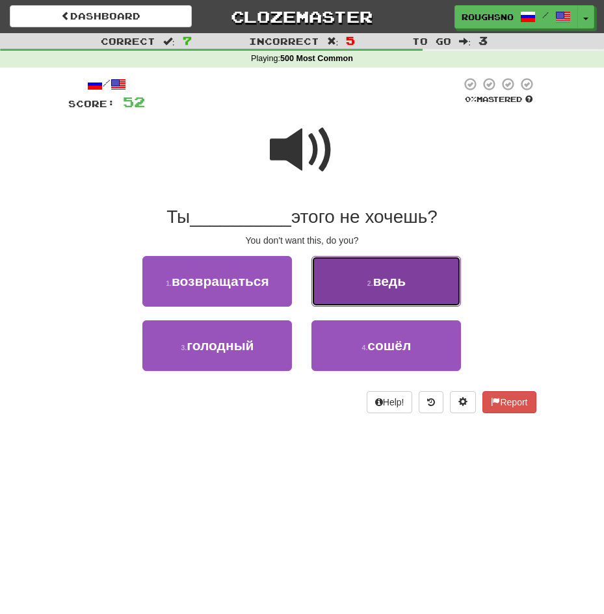
click at [364, 280] on button "2 . ведь" at bounding box center [386, 281] width 150 height 51
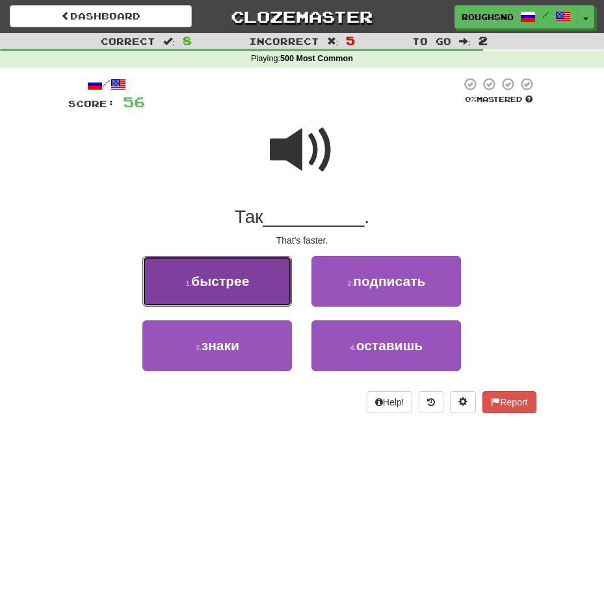
click at [231, 292] on button "1 . быстрее" at bounding box center [217, 281] width 150 height 51
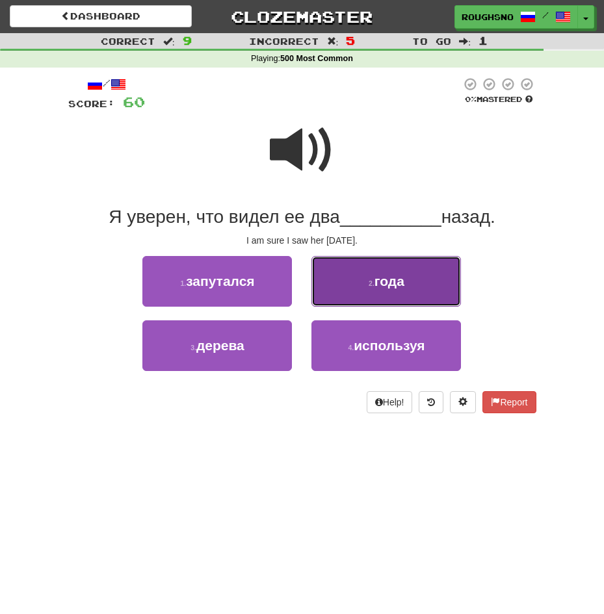
click at [356, 291] on button "2 . года" at bounding box center [386, 281] width 150 height 51
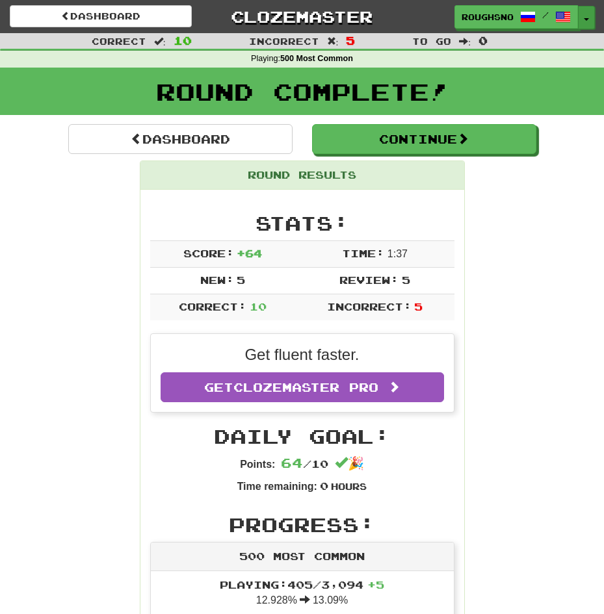
click at [592, 15] on button "Toggle Dropdown" at bounding box center [586, 17] width 17 height 23
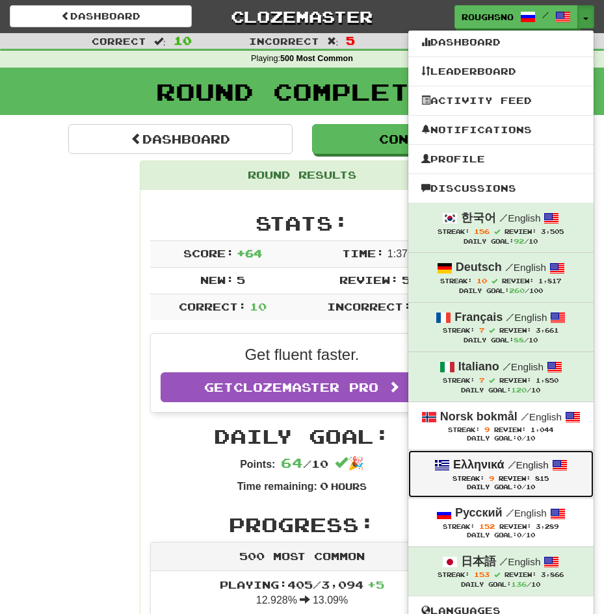
click at [506, 460] on div "Ελληνικά / English" at bounding box center [500, 465] width 159 height 17
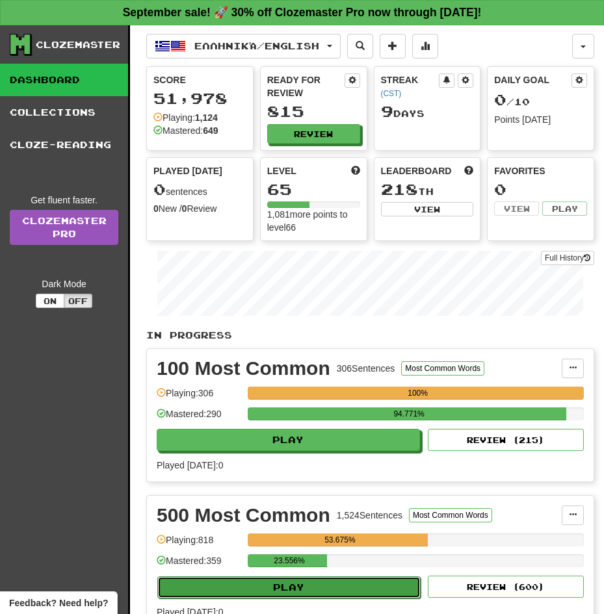
click at [328, 577] on button "Play" at bounding box center [288, 588] width 263 height 22
select select "**"
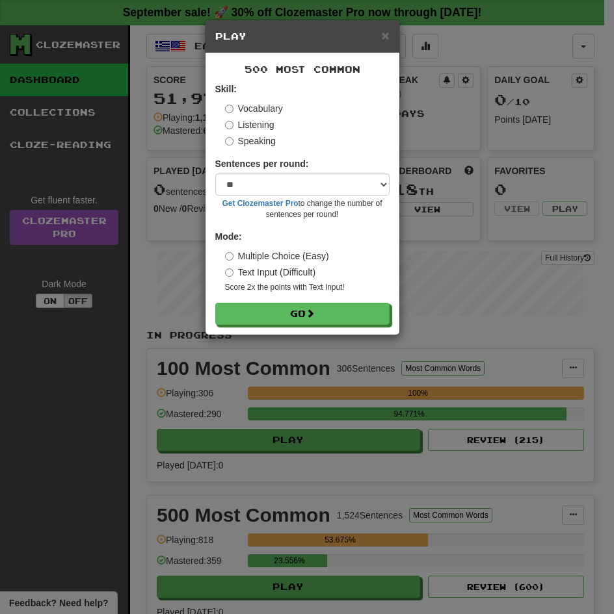
click at [244, 125] on label "Listening" at bounding box center [249, 124] width 49 height 13
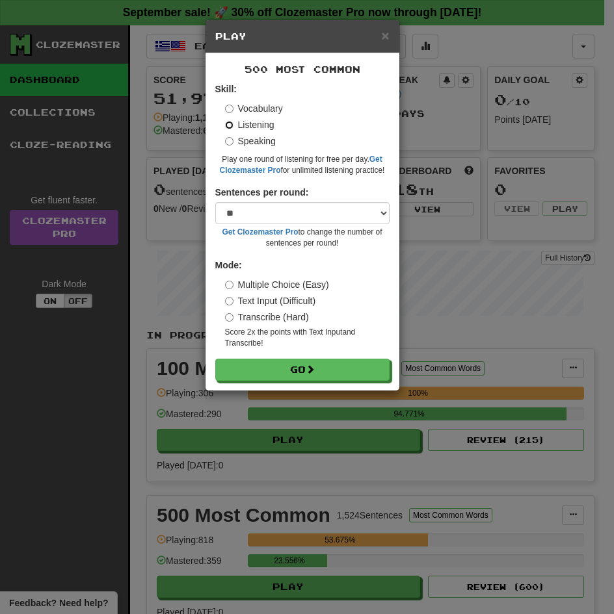
click at [215, 359] on button "Go" at bounding box center [302, 370] width 174 height 22
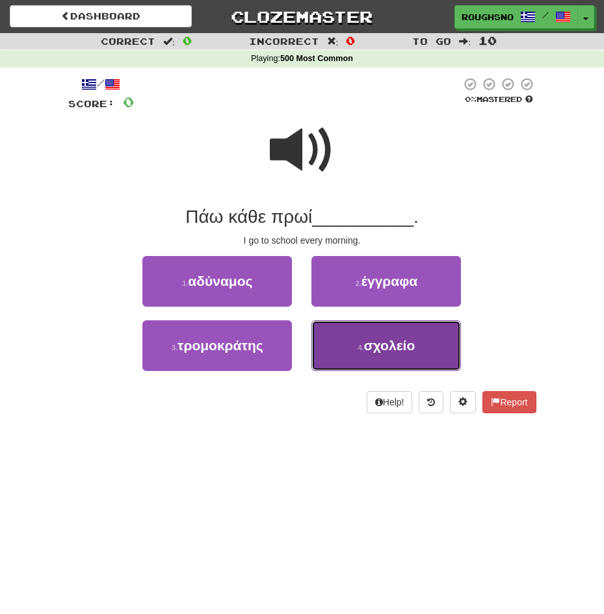
click at [341, 361] on button "4 . σχολείο" at bounding box center [386, 345] width 150 height 51
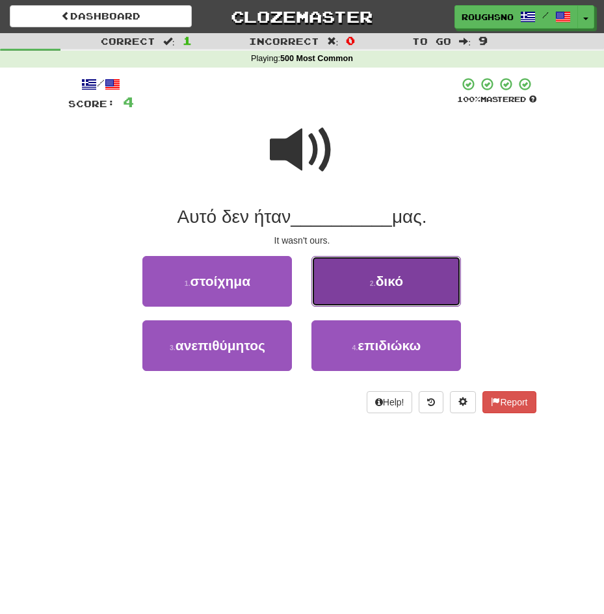
click at [404, 267] on button "2 . δικό" at bounding box center [386, 281] width 150 height 51
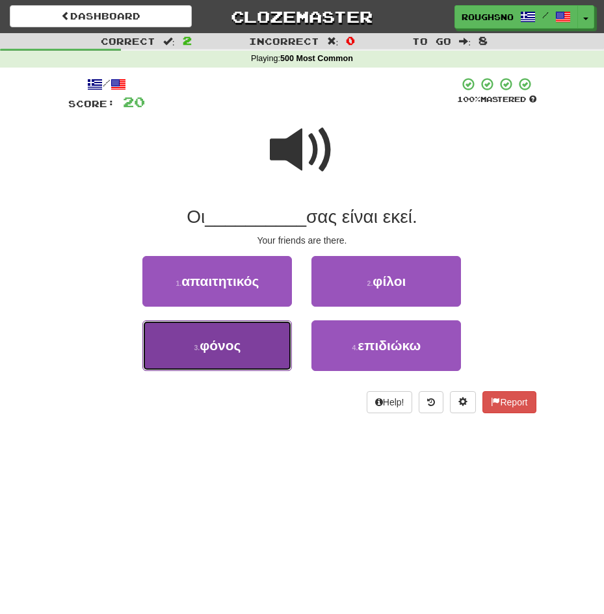
click at [236, 357] on button "3 . φόνος" at bounding box center [217, 345] width 150 height 51
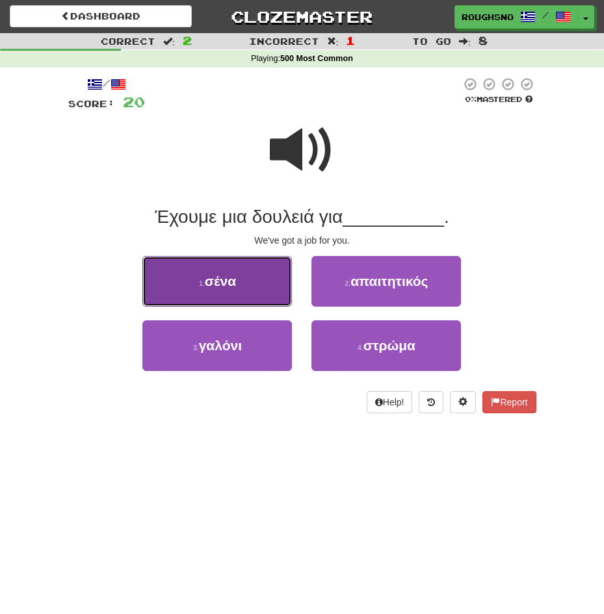
click at [255, 294] on button "1 . σένα" at bounding box center [217, 281] width 150 height 51
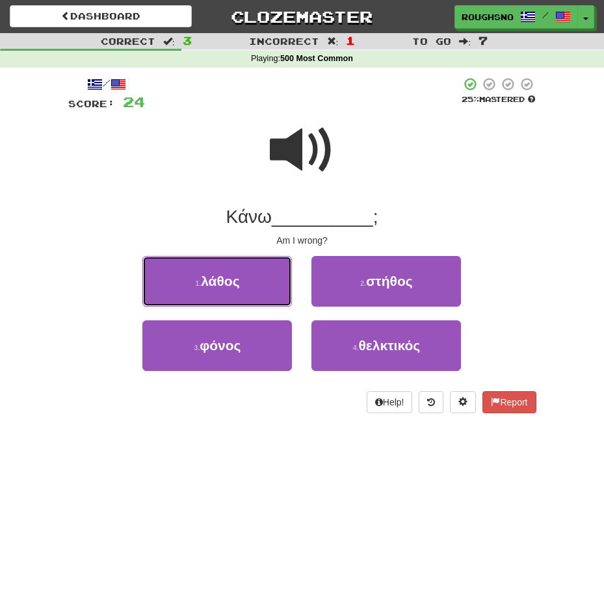
click at [255, 294] on button "1 . λάθος" at bounding box center [217, 281] width 150 height 51
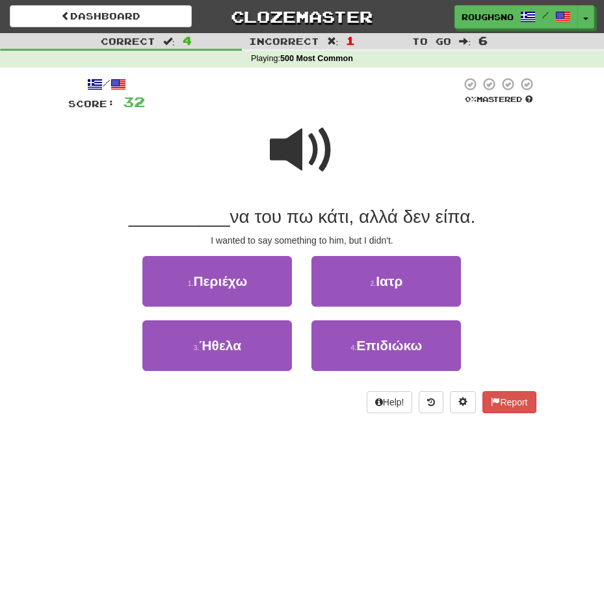
click at [283, 164] on span at bounding box center [302, 150] width 65 height 65
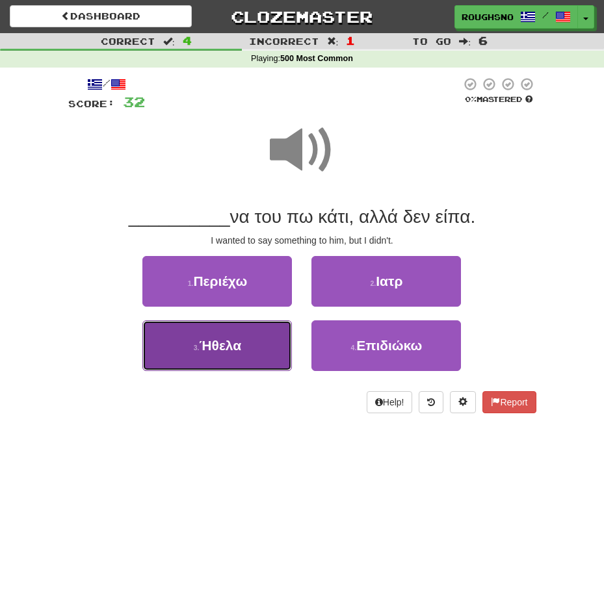
click at [216, 357] on button "3 . Ήθελα" at bounding box center [217, 345] width 150 height 51
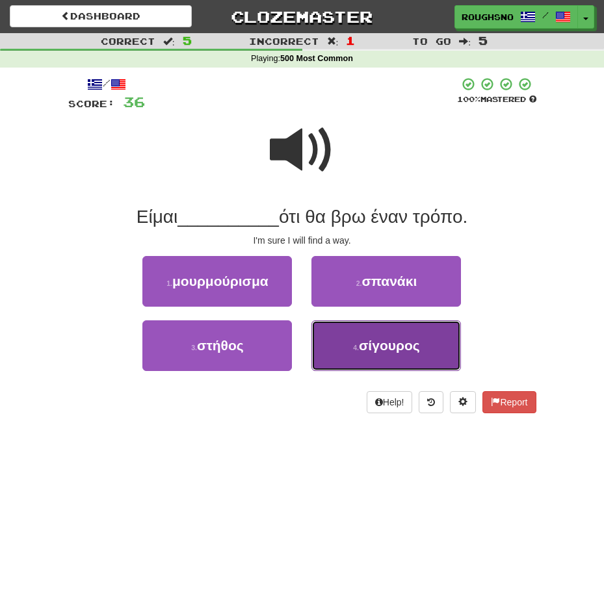
click at [376, 347] on span "σίγουρος" at bounding box center [389, 345] width 61 height 15
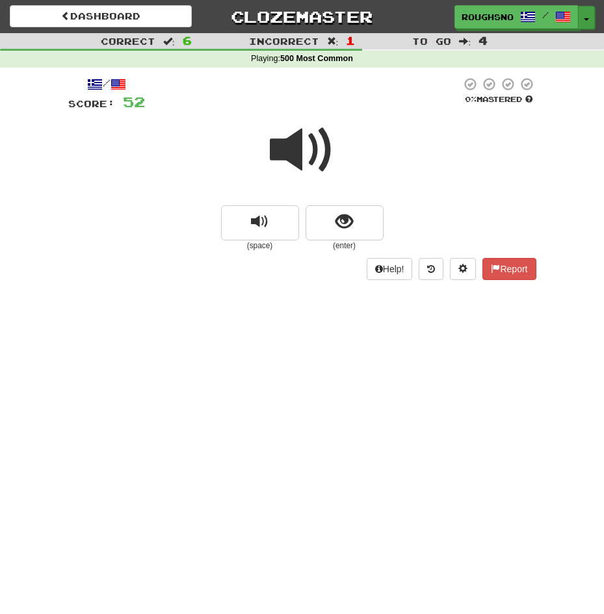
click at [582, 26] on button "Toggle Dropdown" at bounding box center [586, 17] width 17 height 23
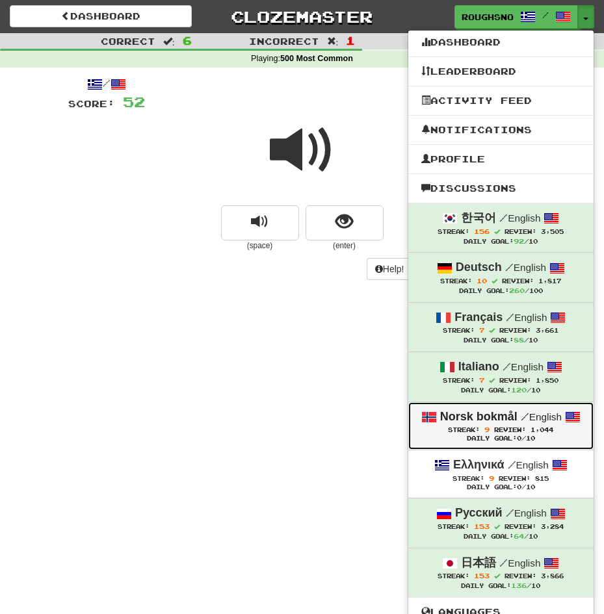
click at [494, 429] on span "Streak: 9" at bounding box center [471, 429] width 46 height 7
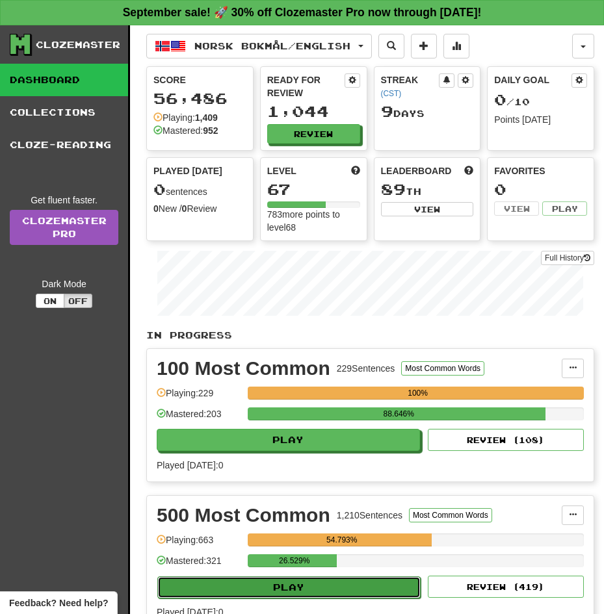
click at [365, 577] on button "Play" at bounding box center [288, 588] width 263 height 22
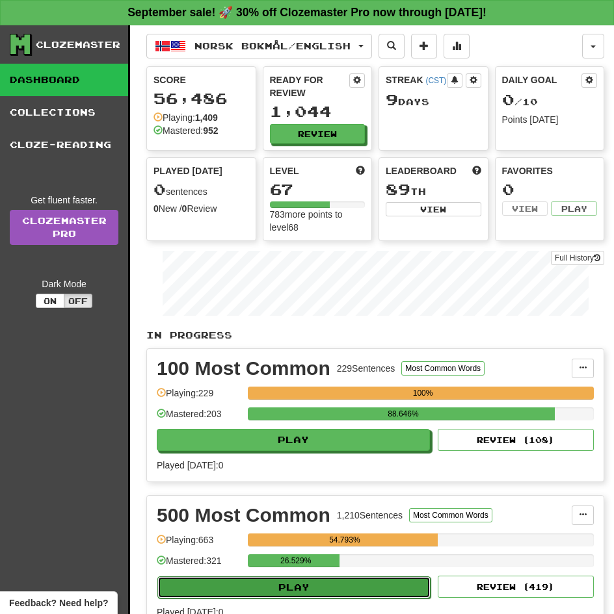
select select "**"
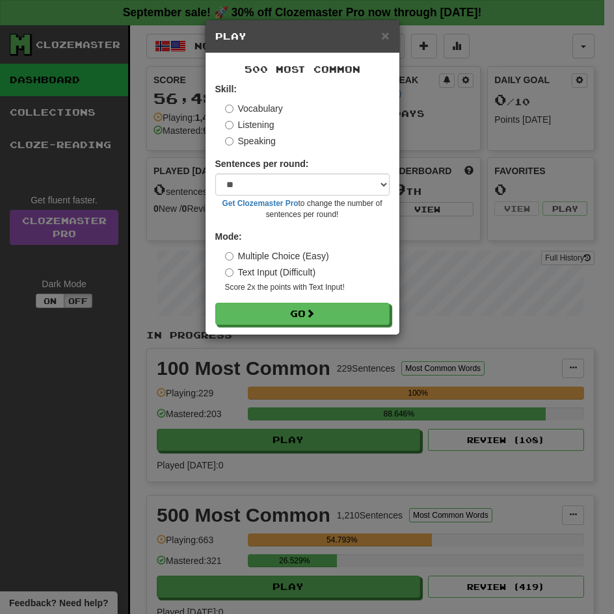
click at [252, 124] on label "Listening" at bounding box center [249, 124] width 49 height 13
click at [215, 303] on button "Go" at bounding box center [302, 314] width 174 height 22
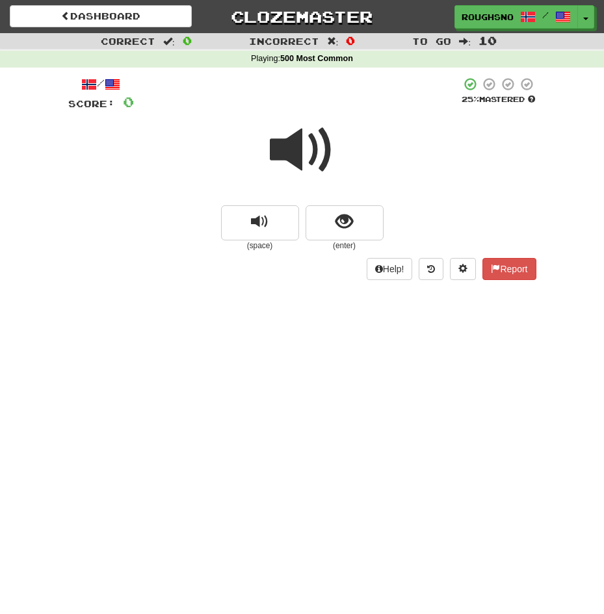
click at [343, 244] on small "(enter)" at bounding box center [345, 246] width 78 height 11
click at [343, 216] on span "show sentence" at bounding box center [344, 222] width 18 height 18
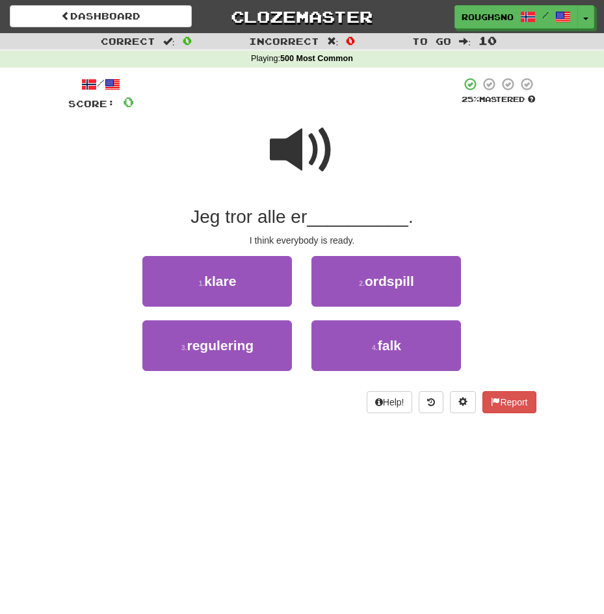
click at [287, 152] on span at bounding box center [302, 150] width 65 height 65
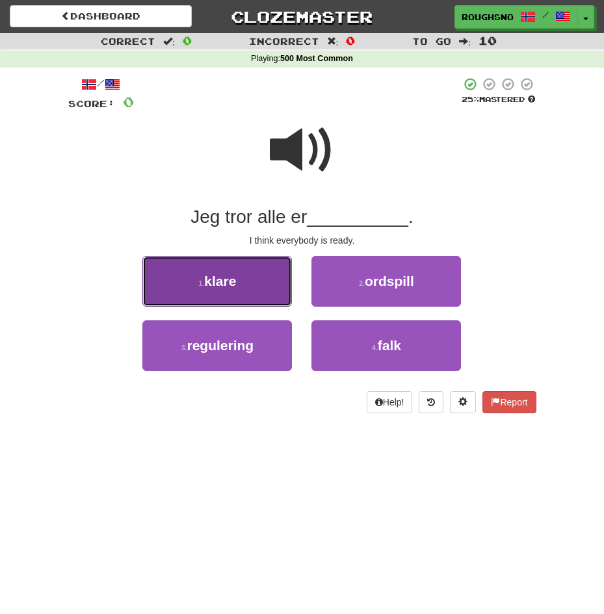
click at [242, 274] on button "1 . klare" at bounding box center [217, 281] width 150 height 51
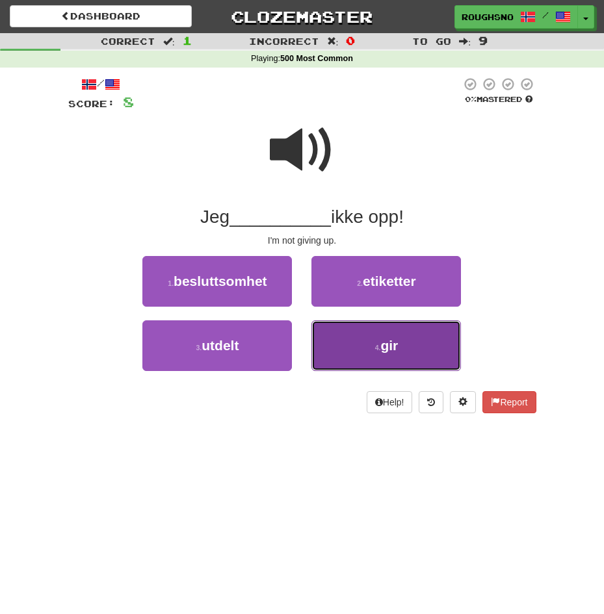
click at [365, 345] on button "4 . gir" at bounding box center [386, 345] width 150 height 51
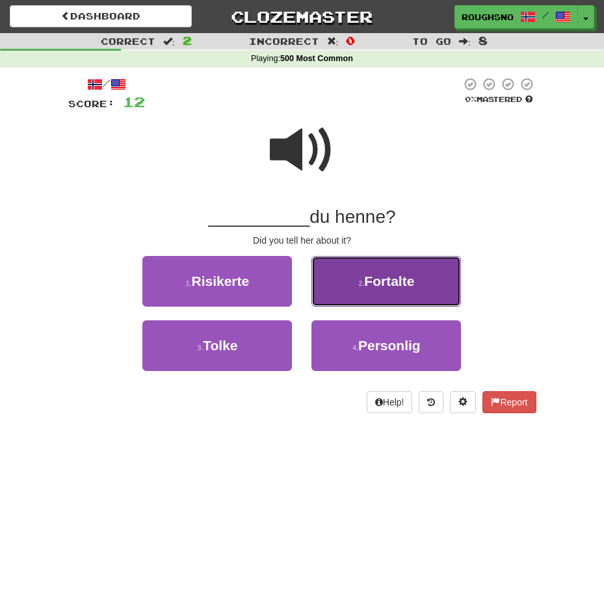
click at [361, 293] on button "2 . Fortalte" at bounding box center [386, 281] width 150 height 51
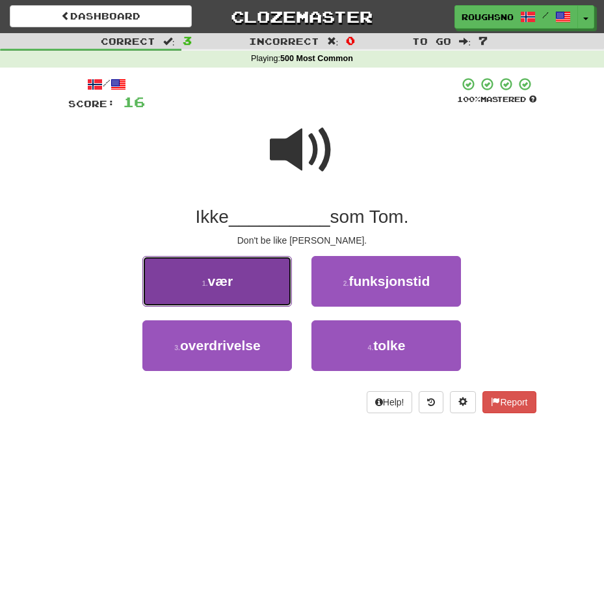
click at [235, 272] on button "1 . vær" at bounding box center [217, 281] width 150 height 51
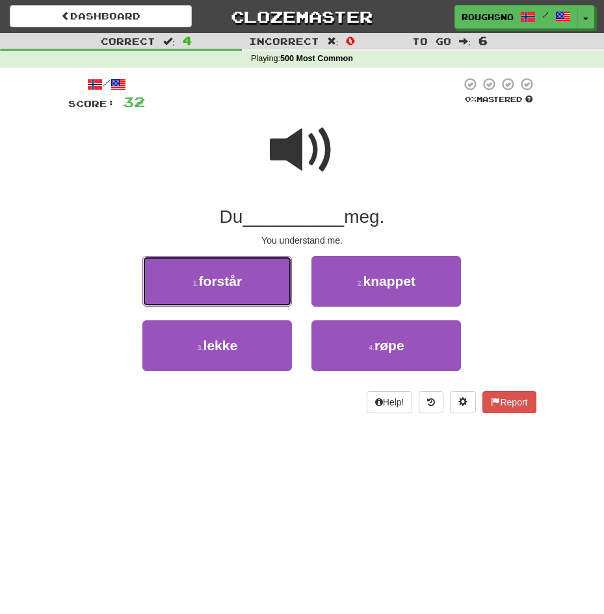
click at [235, 272] on button "1 . forstår" at bounding box center [217, 281] width 150 height 51
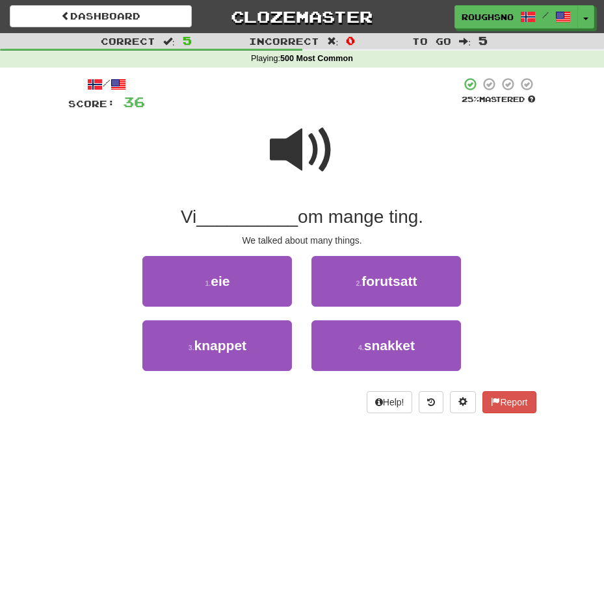
click at [302, 177] on span at bounding box center [302, 150] width 65 height 65
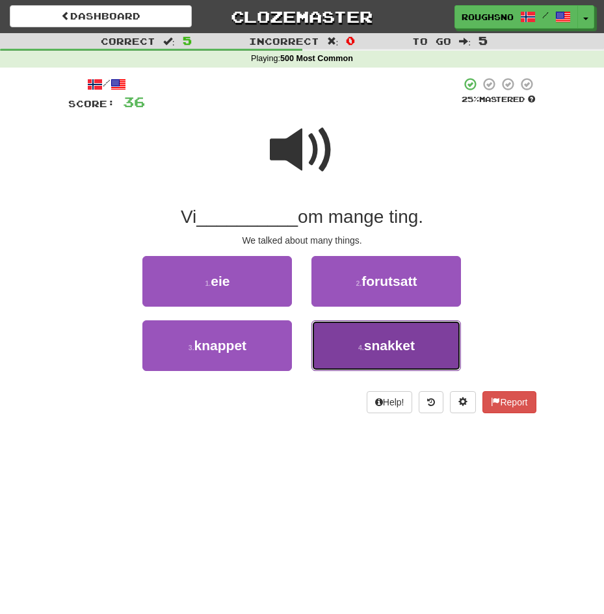
click at [365, 365] on button "4 . snakket" at bounding box center [386, 345] width 150 height 51
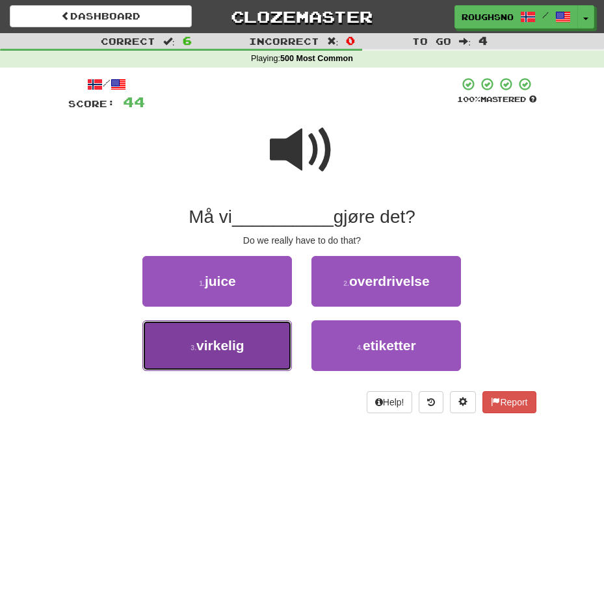
click at [242, 348] on button "3 . virkelig" at bounding box center [217, 345] width 150 height 51
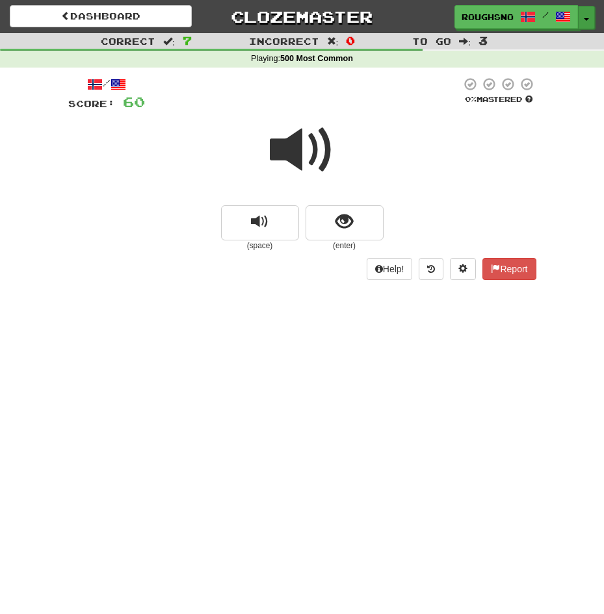
click at [593, 21] on button "Toggle Dropdown" at bounding box center [586, 17] width 17 height 23
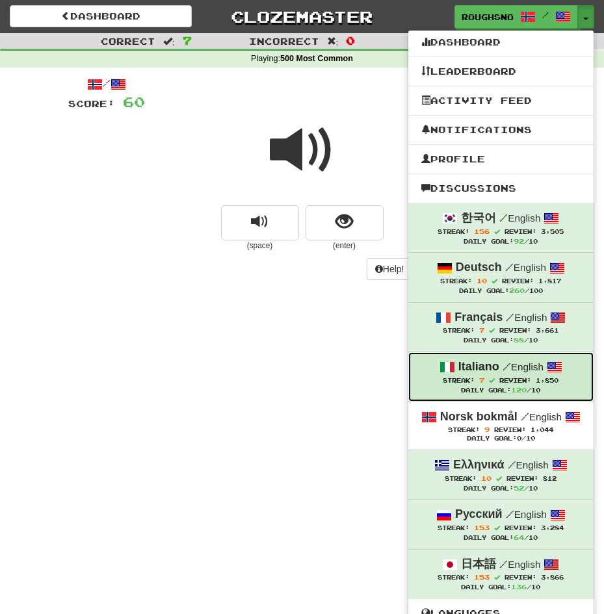
click at [527, 376] on div "Italiano / English" at bounding box center [500, 367] width 159 height 17
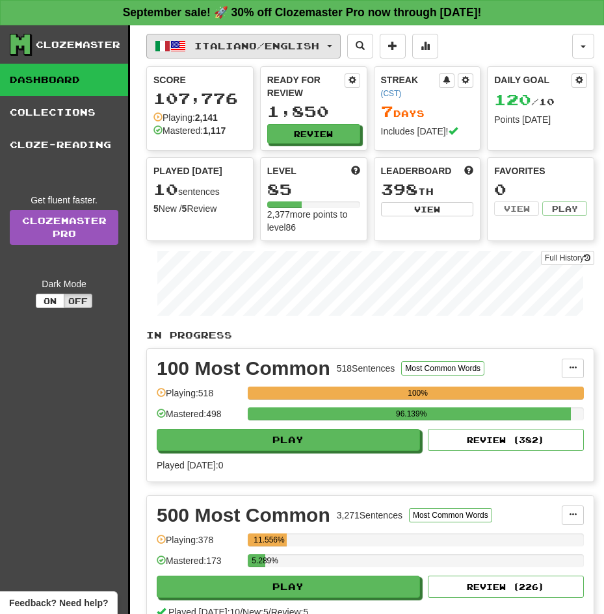
click at [182, 39] on span "button" at bounding box center [178, 46] width 16 height 16
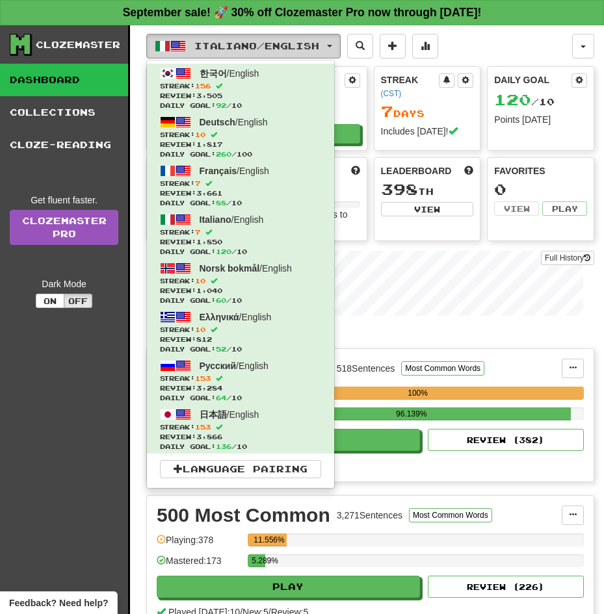
click at [182, 39] on span "button" at bounding box center [178, 46] width 16 height 16
